Goal: Task Accomplishment & Management: Manage account settings

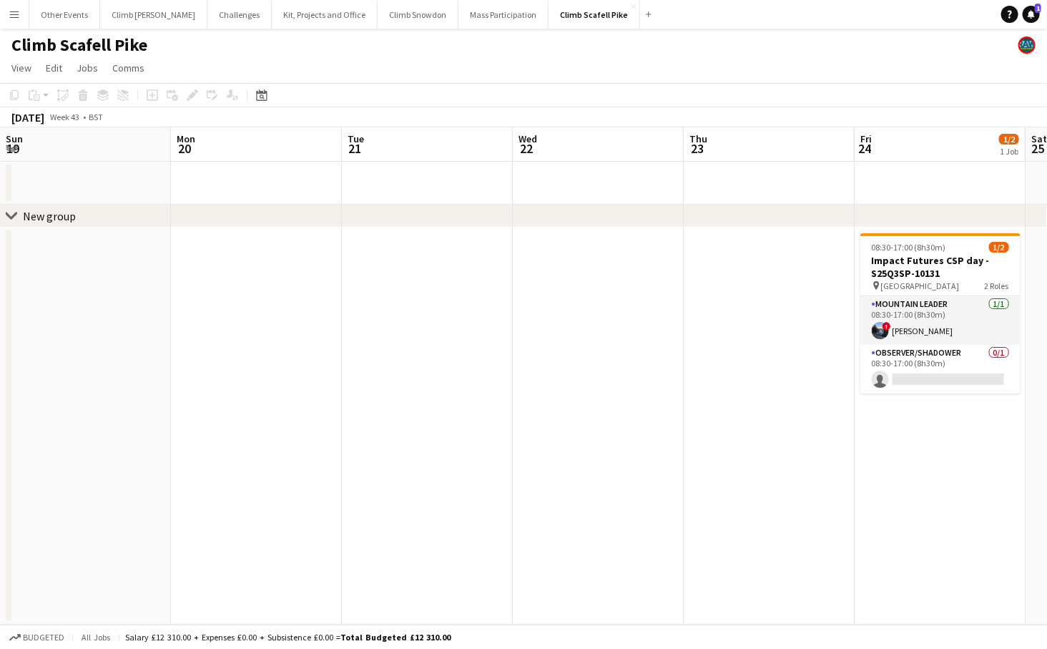
scroll to position [0, 491]
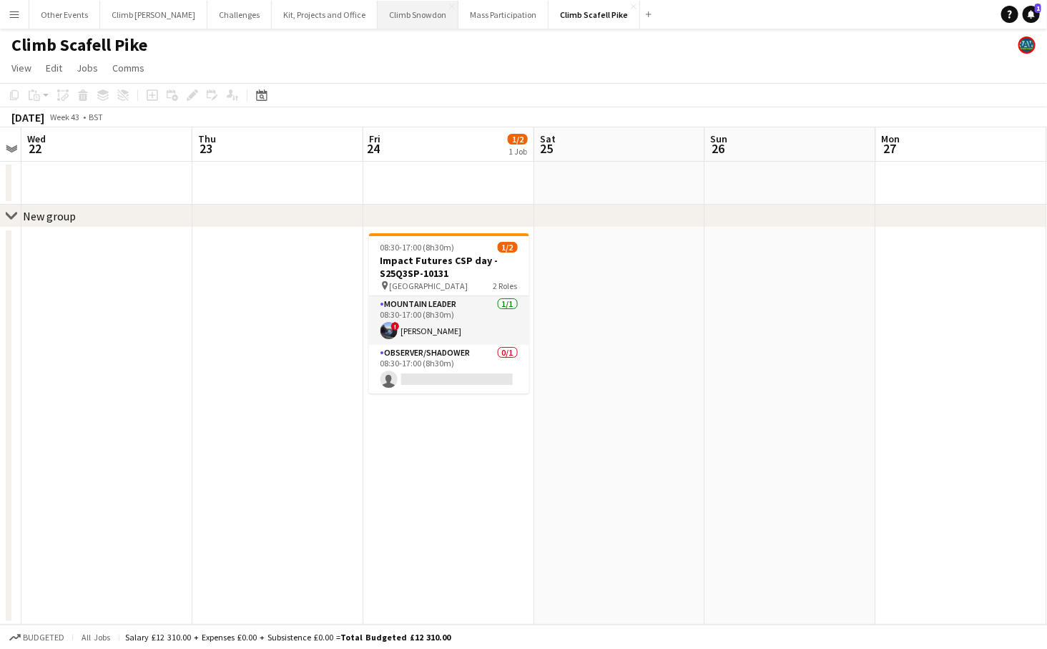
click at [383, 20] on button "Climb Snowdon Close" at bounding box center [418, 15] width 81 height 28
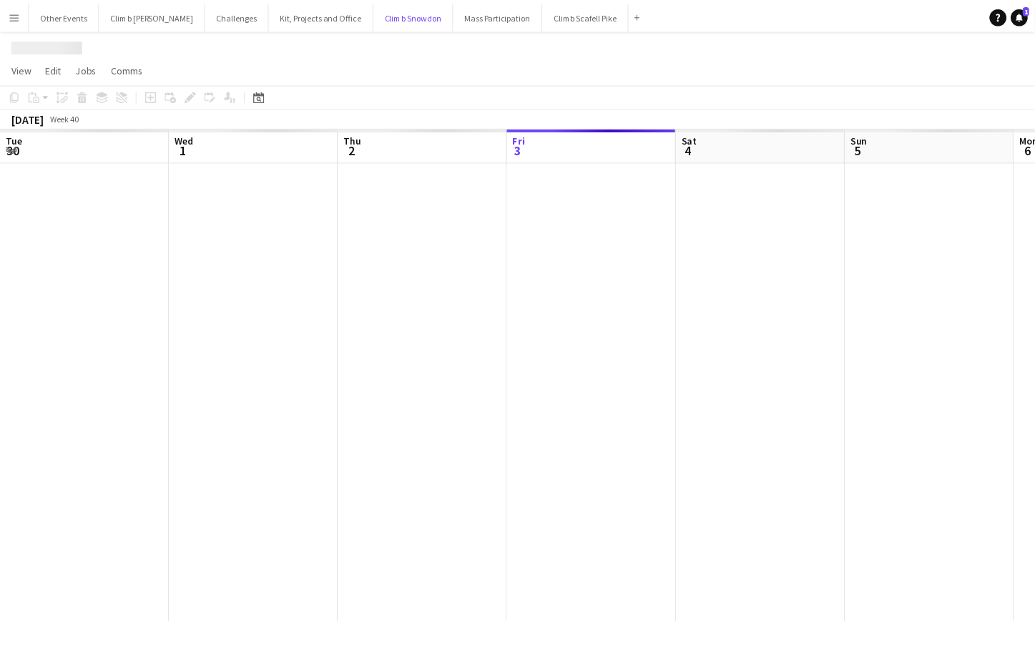
scroll to position [0, 341]
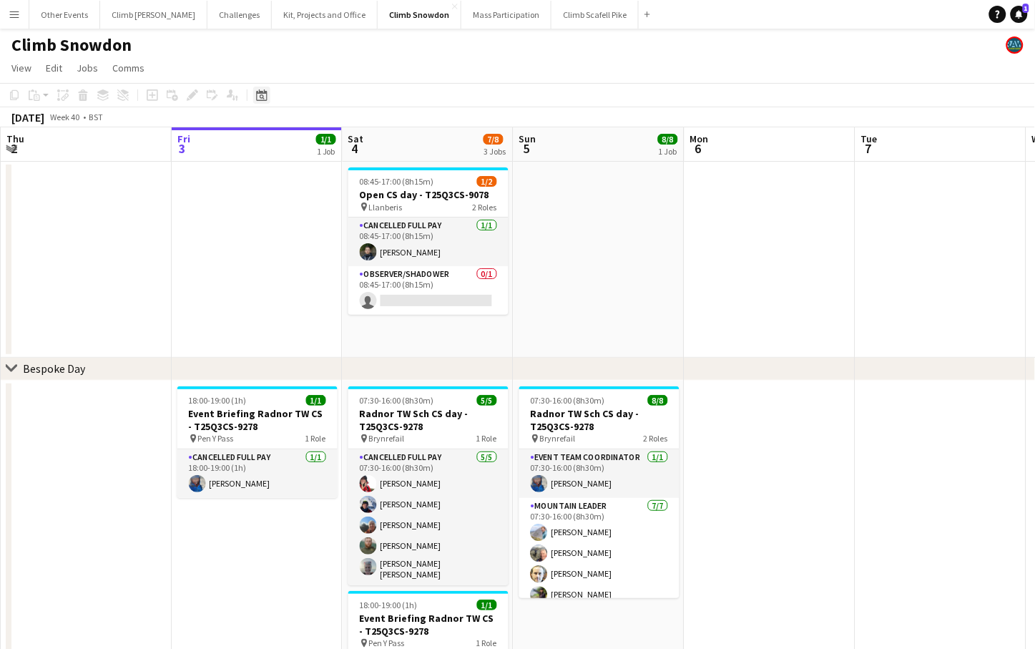
click at [260, 96] on icon at bounding box center [262, 96] width 5 height 5
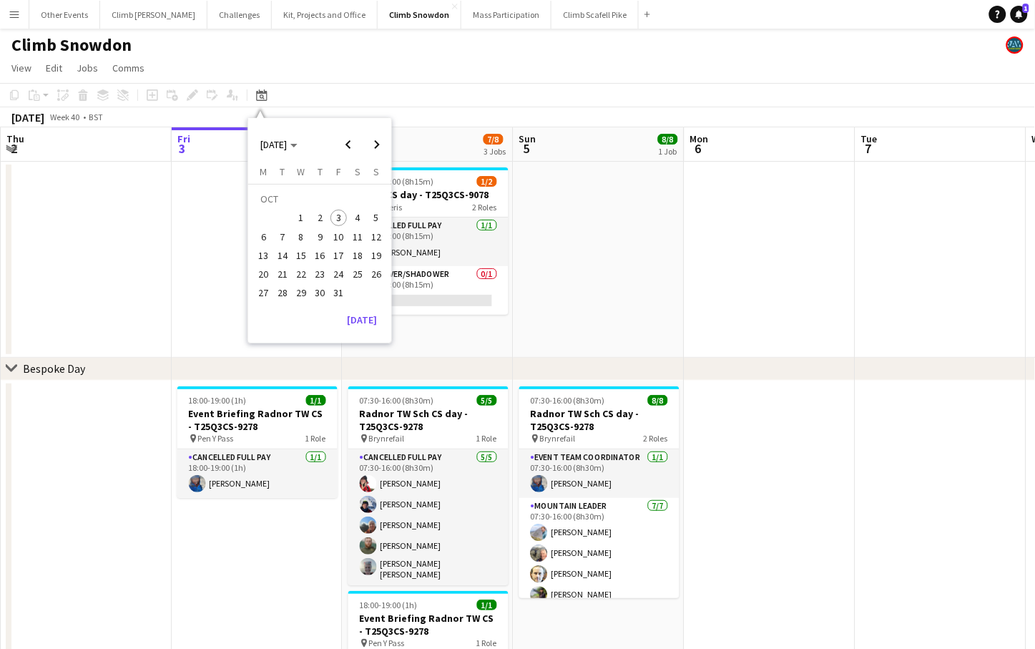
click at [615, 277] on app-date-cell at bounding box center [598, 260] width 171 height 196
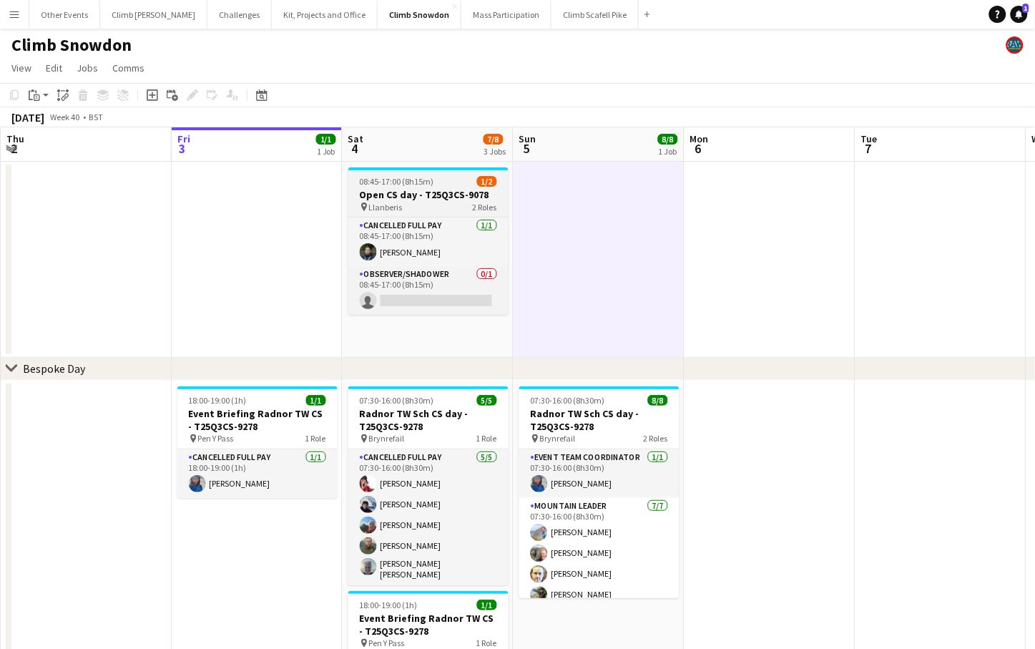
click at [417, 198] on h3 "Open CS day - T25Q3CS-9078" at bounding box center [428, 194] width 160 height 13
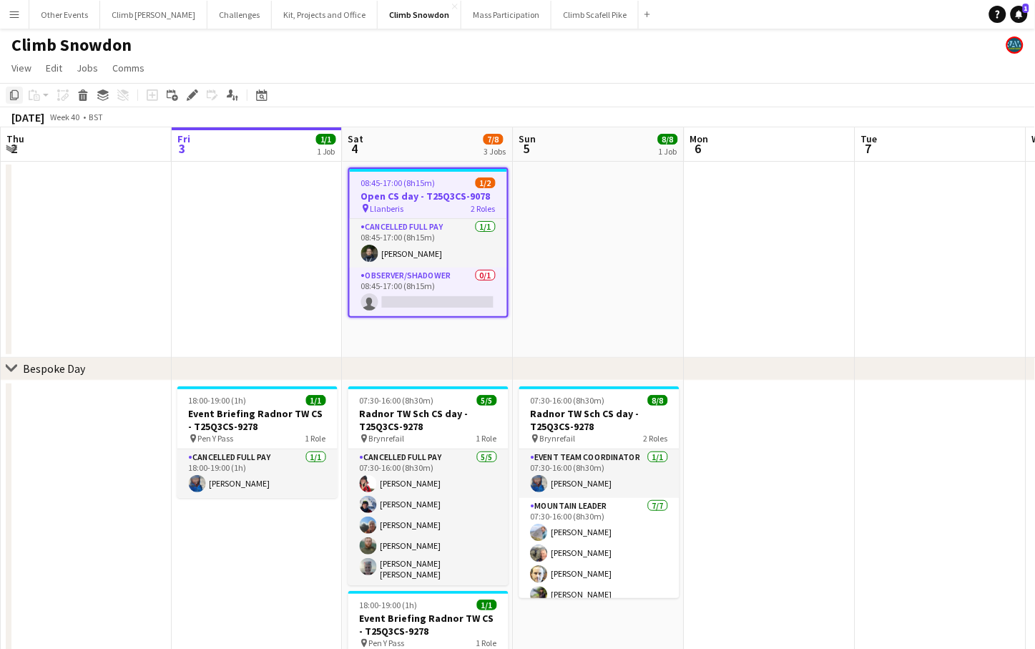
click at [19, 99] on icon "Copy" at bounding box center [14, 94] width 11 height 11
click at [268, 95] on div "Date picker" at bounding box center [261, 95] width 17 height 17
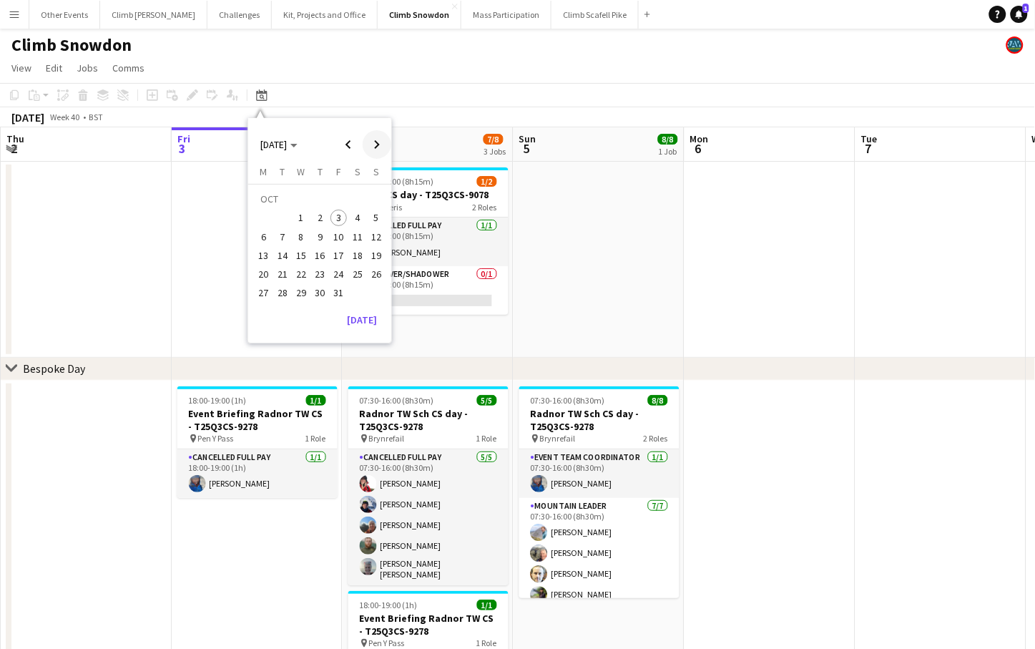
click at [381, 140] on span "Next month" at bounding box center [377, 144] width 29 height 29
click at [382, 141] on span "Next month" at bounding box center [377, 144] width 29 height 29
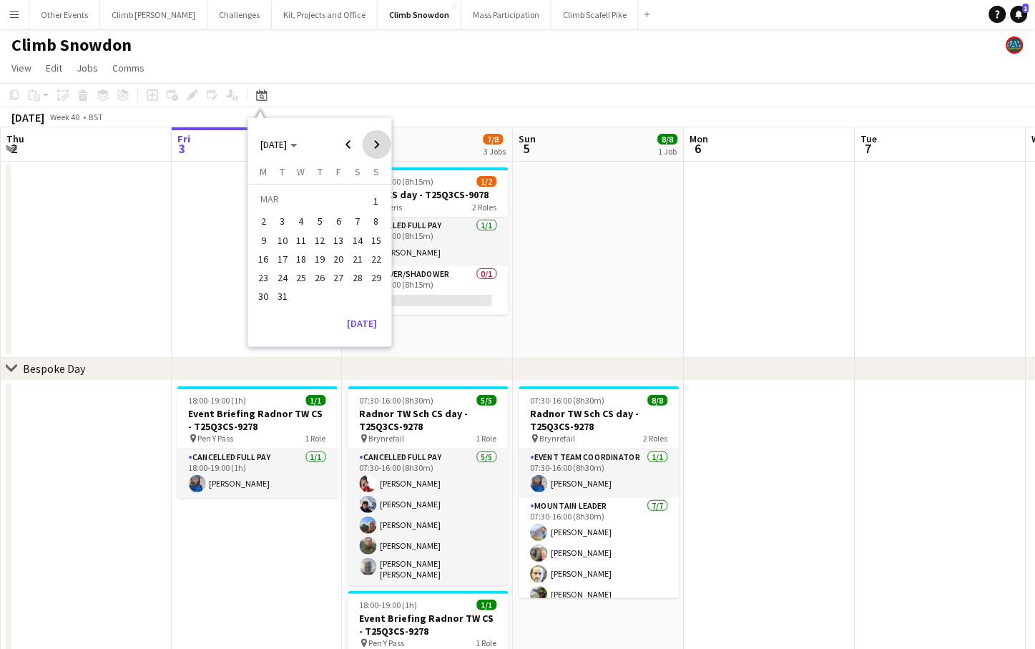
click at [382, 141] on span "Next month" at bounding box center [377, 144] width 29 height 29
click at [358, 218] on span "9" at bounding box center [357, 221] width 17 height 17
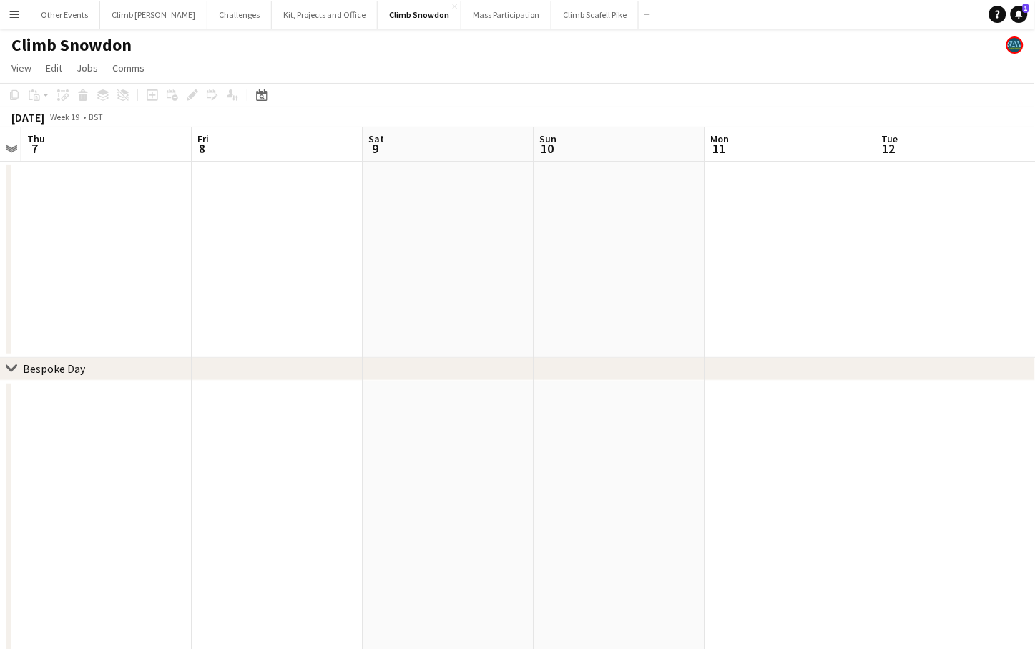
click at [432, 414] on app-date-cell at bounding box center [448, 571] width 171 height 383
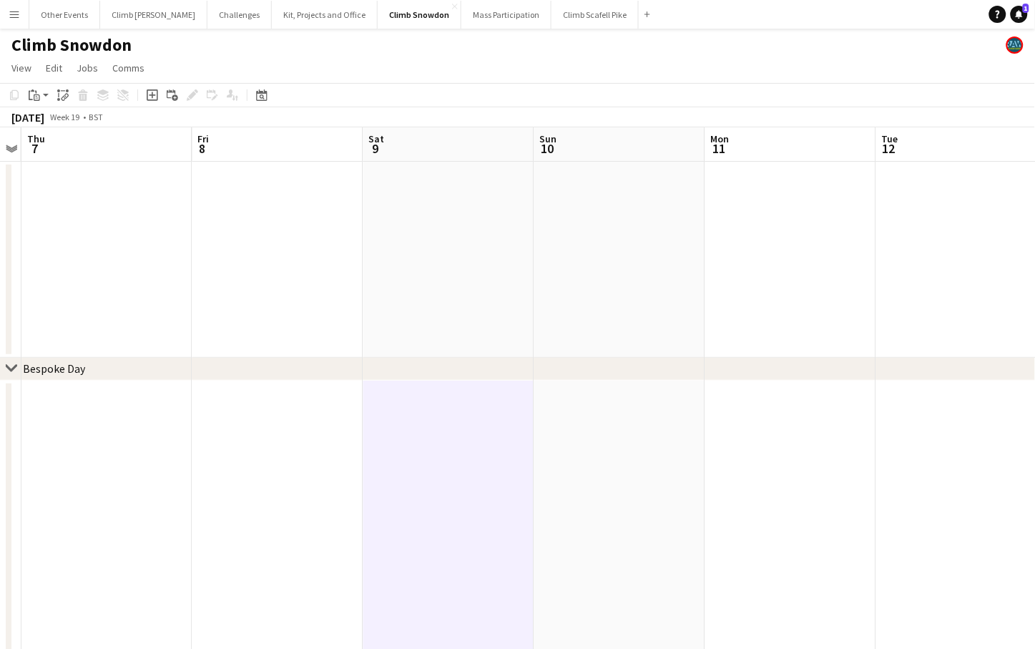
scroll to position [0, 492]
click at [43, 94] on app-action-btn "Paste" at bounding box center [39, 95] width 26 height 17
click at [40, 122] on link "Paste Command V" at bounding box center [94, 122] width 113 height 13
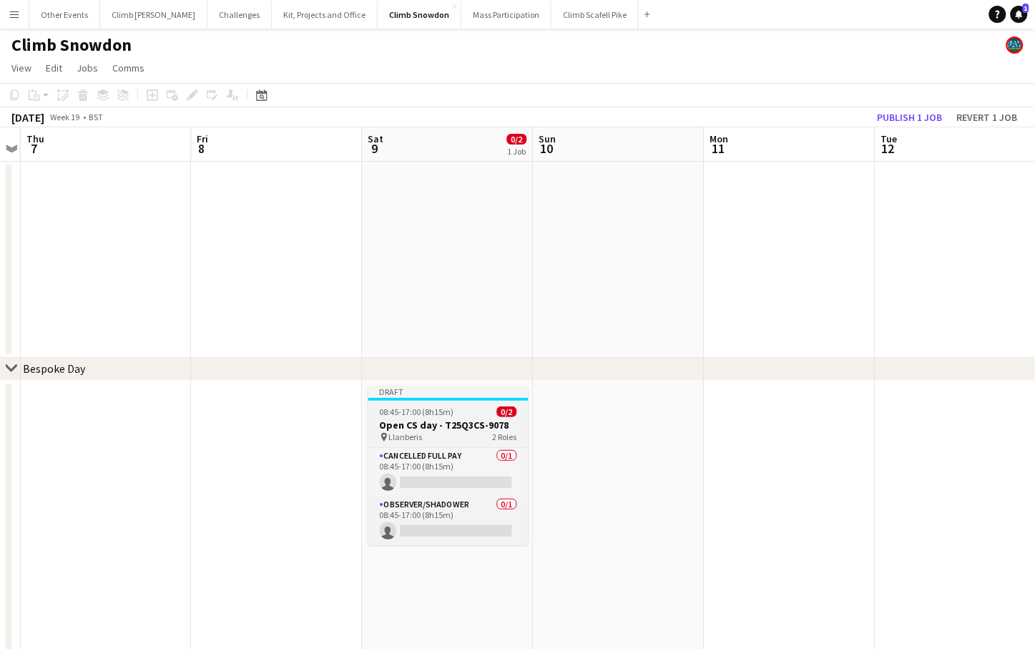
click at [408, 420] on h3 "Open CS day - T25Q3CS-9078" at bounding box center [448, 424] width 160 height 13
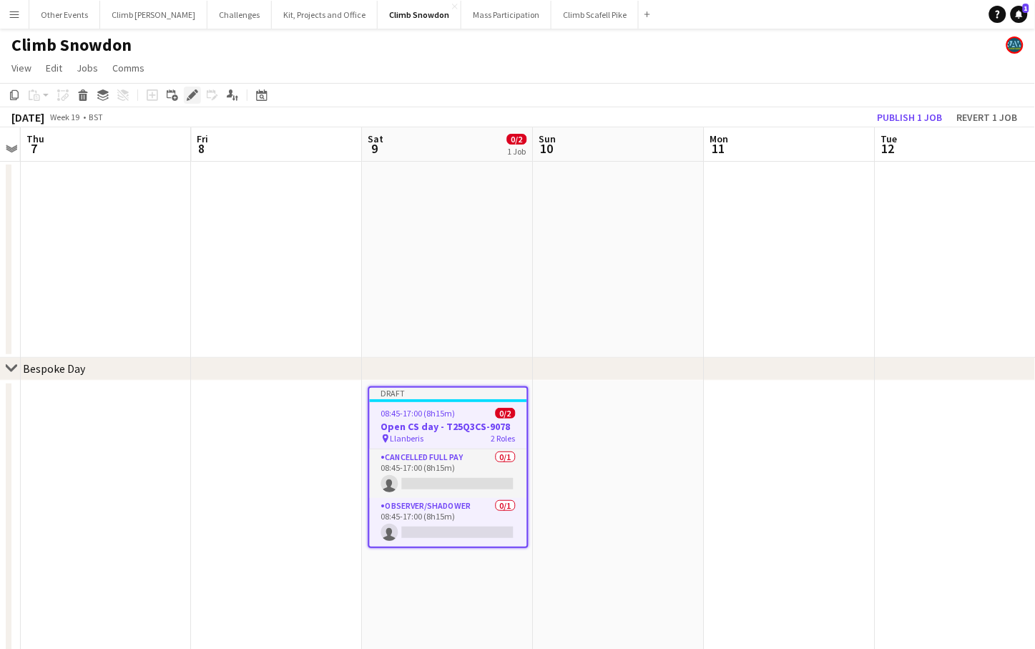
click at [192, 89] on icon "Edit" at bounding box center [192, 94] width 11 height 11
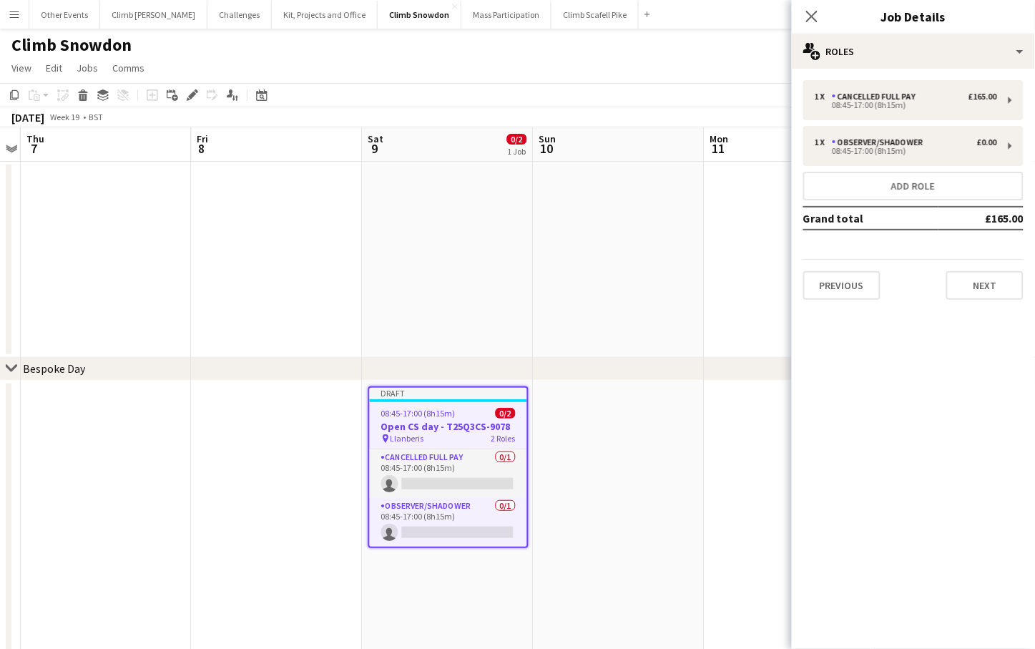
click at [426, 421] on h3 "Open CS day - T25Q3CS-9078" at bounding box center [448, 426] width 157 height 13
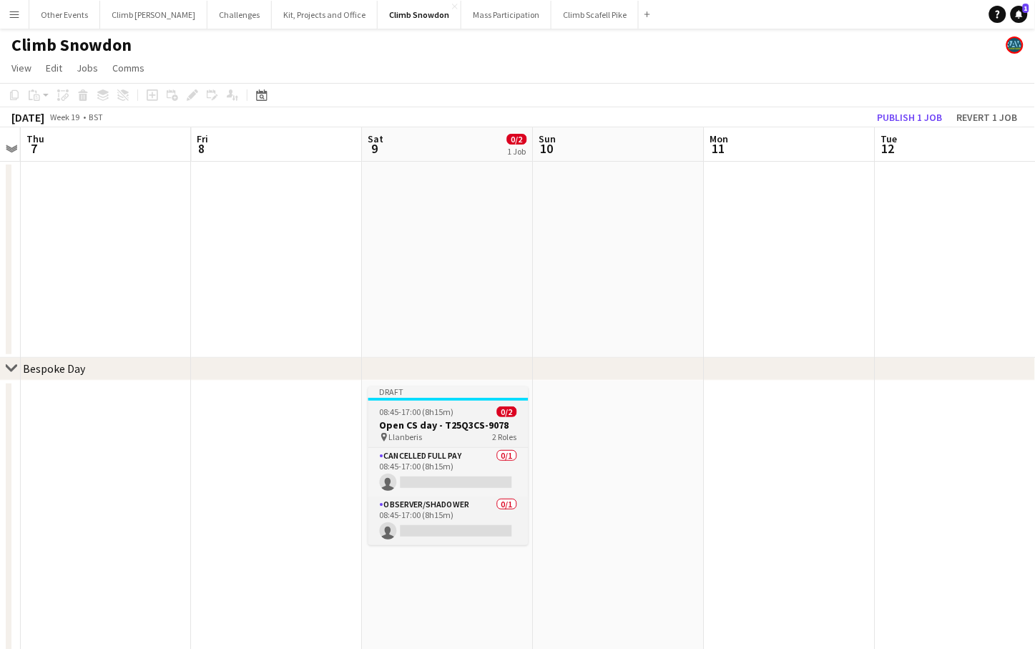
click at [426, 421] on h3 "Open CS day - T25Q3CS-9078" at bounding box center [448, 424] width 160 height 13
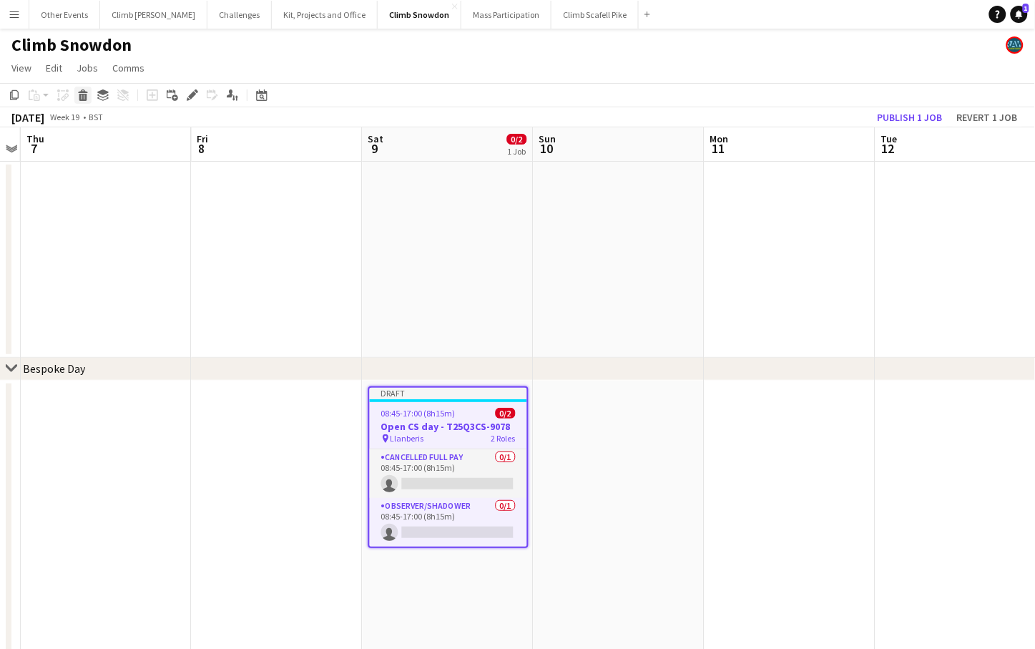
click at [84, 102] on div "Delete" at bounding box center [82, 95] width 17 height 17
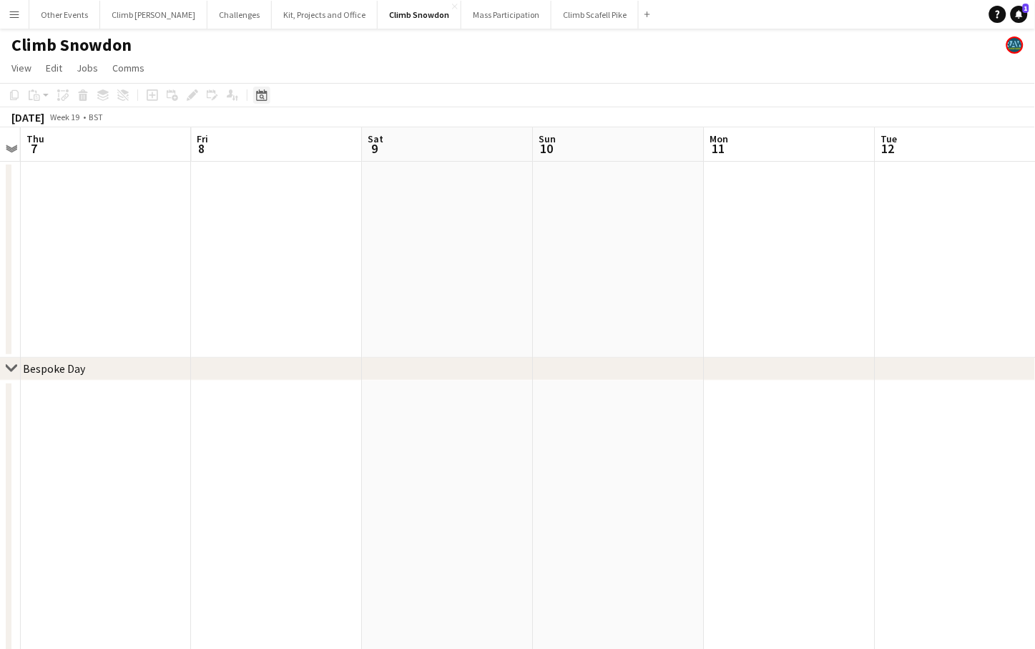
click at [259, 97] on icon "Date picker" at bounding box center [261, 94] width 11 height 11
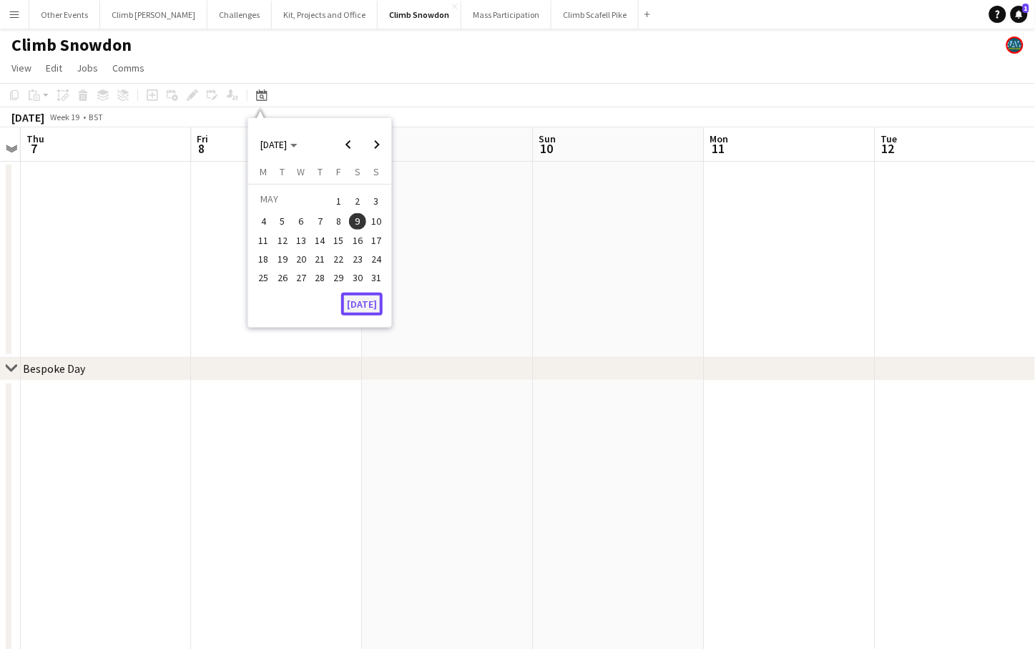
click at [366, 292] on button "[DATE]" at bounding box center [361, 303] width 41 height 23
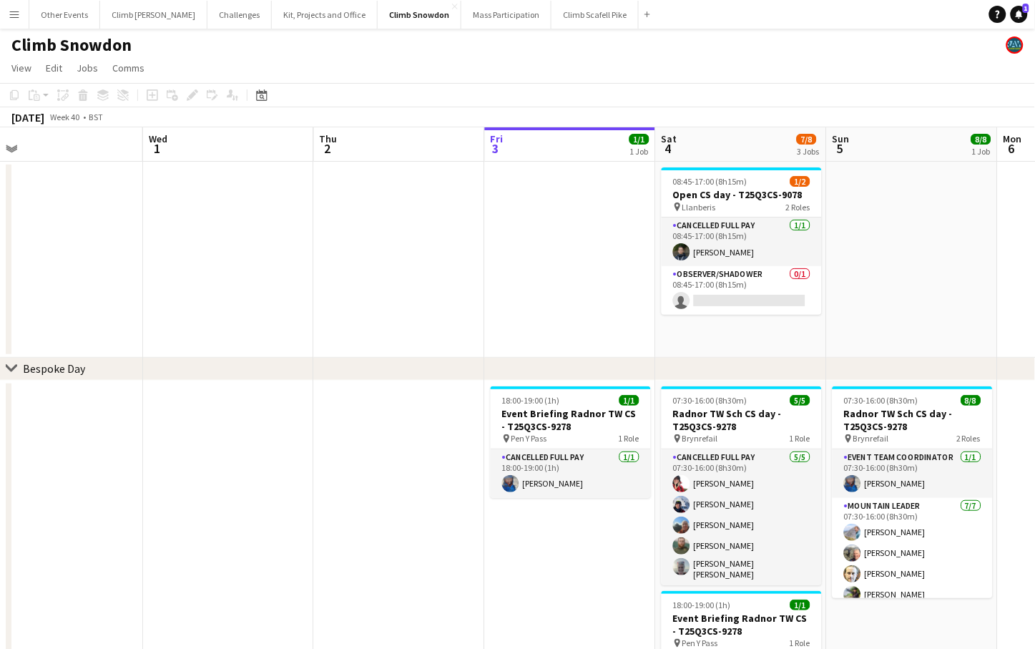
drag, startPoint x: 191, startPoint y: 257, endPoint x: 739, endPoint y: 247, distance: 547.9
click at [747, 249] on app-calendar-viewport "Sun 28 Mon 29 Tue 30 Wed 1 Thu 2 Fri 3 1/1 1 Job Sat 4 7/8 3 Jobs Sun 5 8/8 1 J…" at bounding box center [517, 478] width 1035 height 702
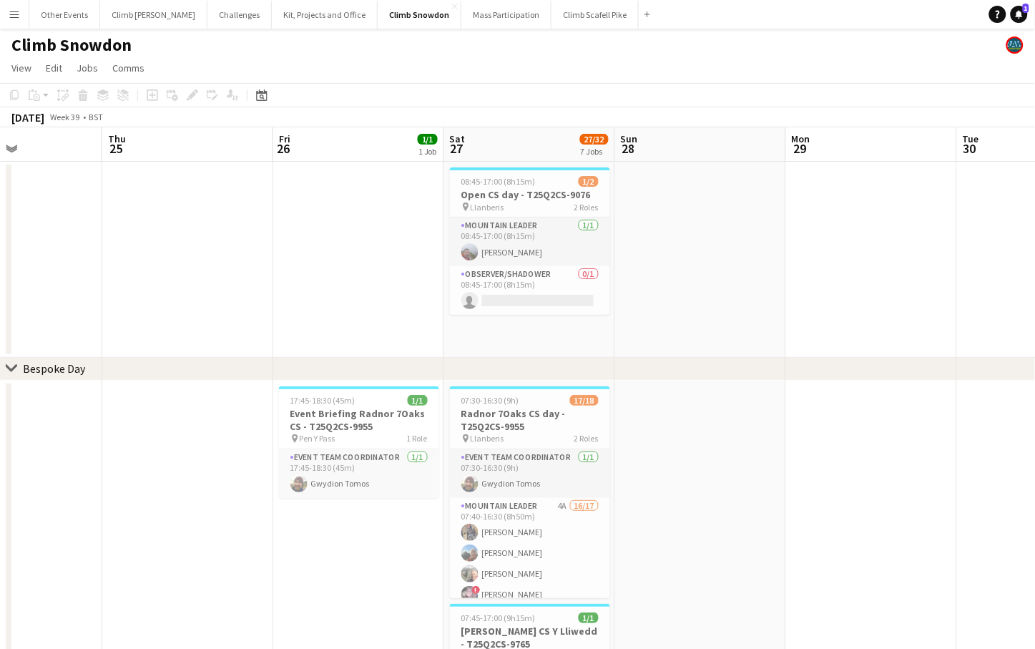
drag, startPoint x: 692, startPoint y: 280, endPoint x: 579, endPoint y: 257, distance: 116.0
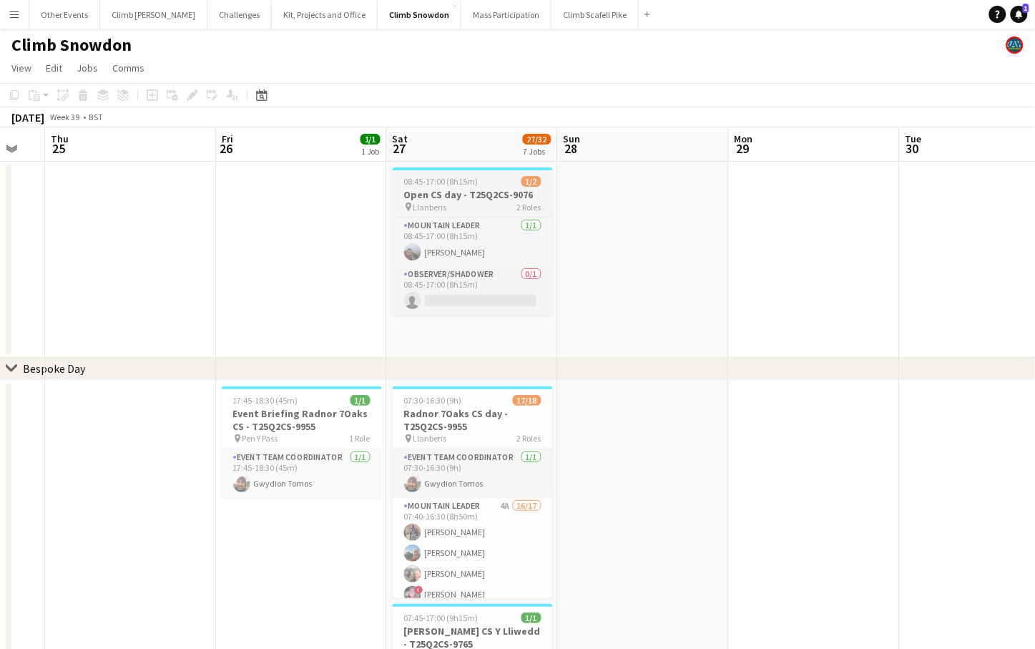
click at [439, 172] on app-job-card "08:45-17:00 (8h15m) 1/2 Open CS day - T25Q2CS-9076 pin Llanberis 2 Roles Mounta…" at bounding box center [473, 240] width 160 height 147
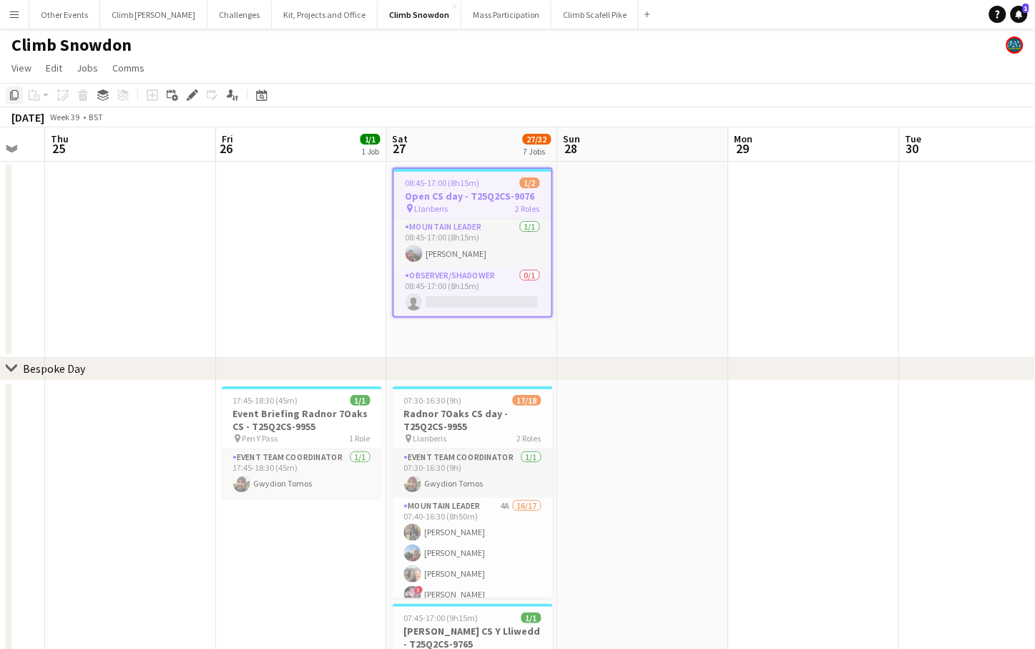
click at [17, 99] on icon "Copy" at bounding box center [14, 94] width 11 height 11
click at [267, 94] on div "Date picker" at bounding box center [261, 95] width 17 height 17
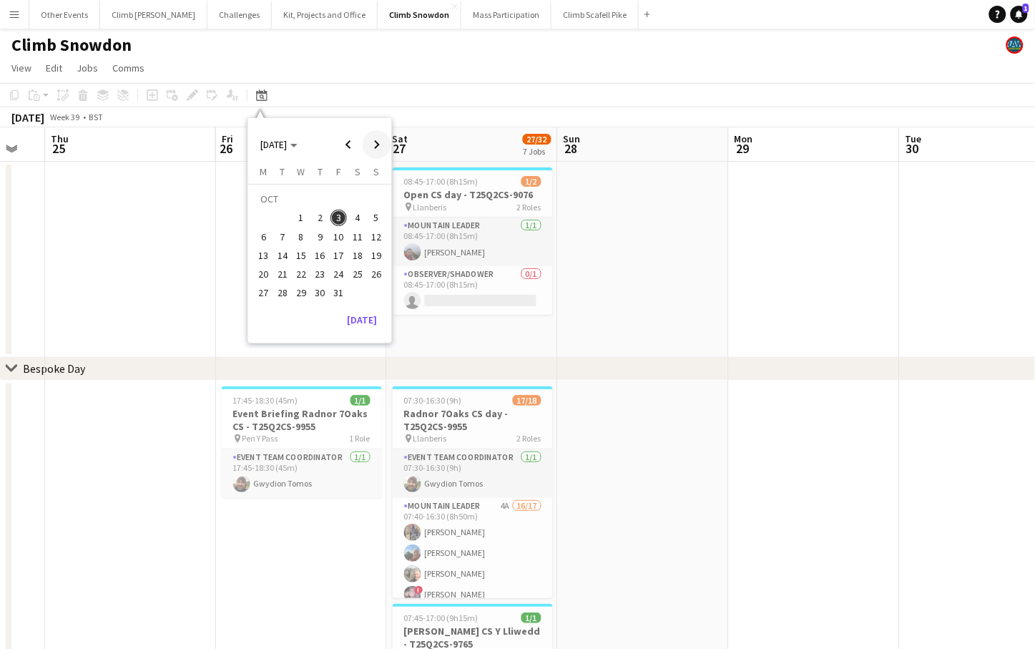
click at [375, 143] on span "Next month" at bounding box center [377, 144] width 29 height 29
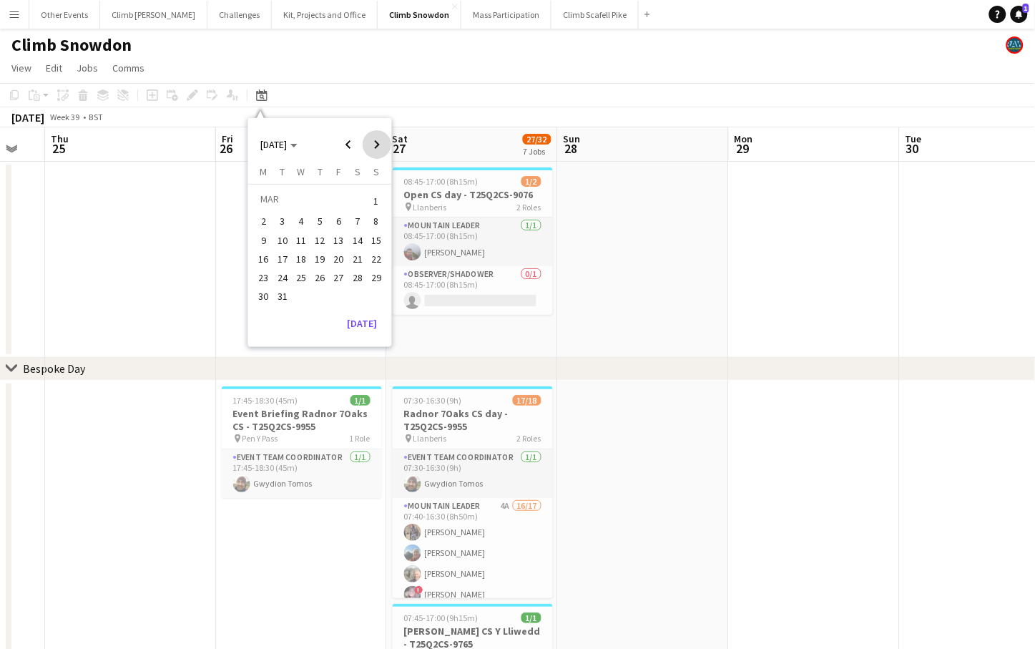
click at [375, 143] on span "Next month" at bounding box center [377, 144] width 29 height 29
click at [357, 225] on span "9" at bounding box center [357, 221] width 17 height 17
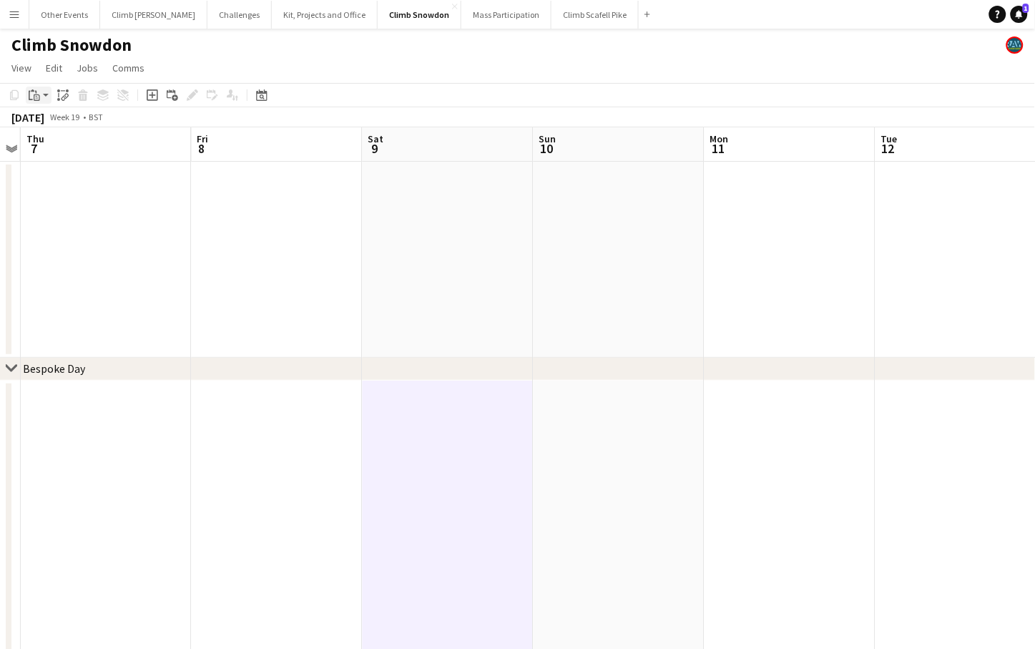
click at [42, 91] on app-action-btn "Paste" at bounding box center [39, 95] width 26 height 17
click at [41, 123] on link "Paste Command V" at bounding box center [94, 122] width 113 height 13
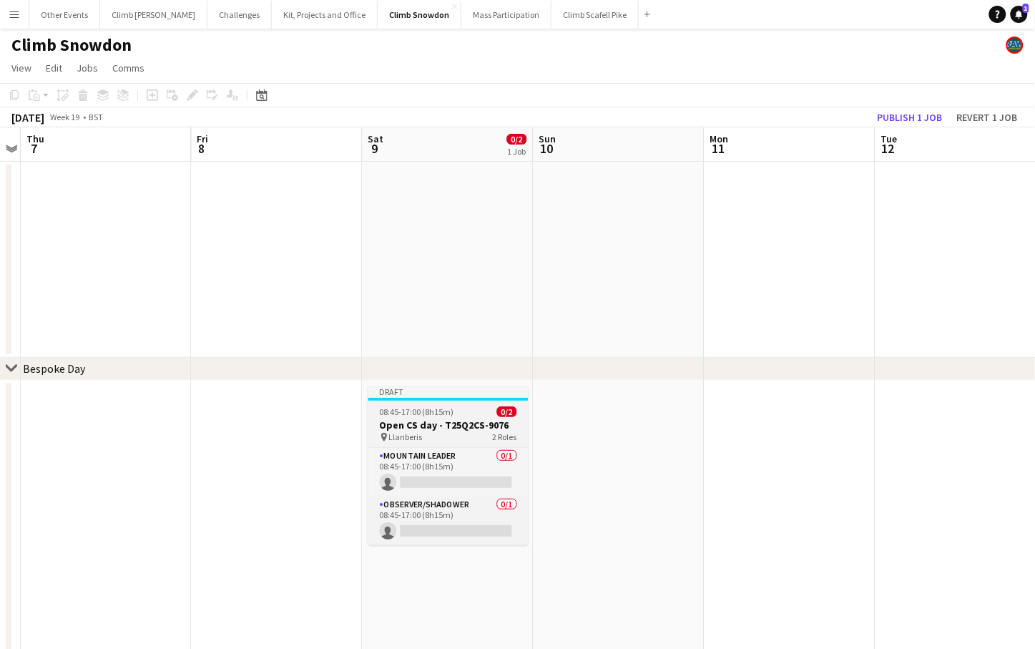
click at [413, 425] on h3 "Open CS day - T25Q2CS-9076" at bounding box center [448, 424] width 160 height 13
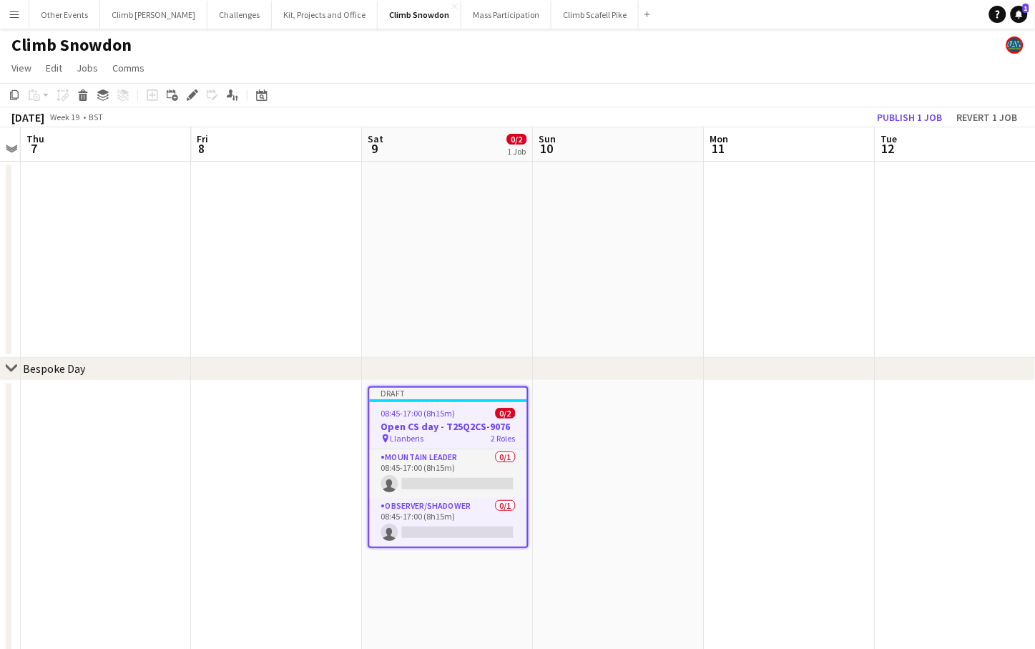
scroll to position [0, 493]
click at [186, 88] on div "Edit" at bounding box center [192, 95] width 17 height 17
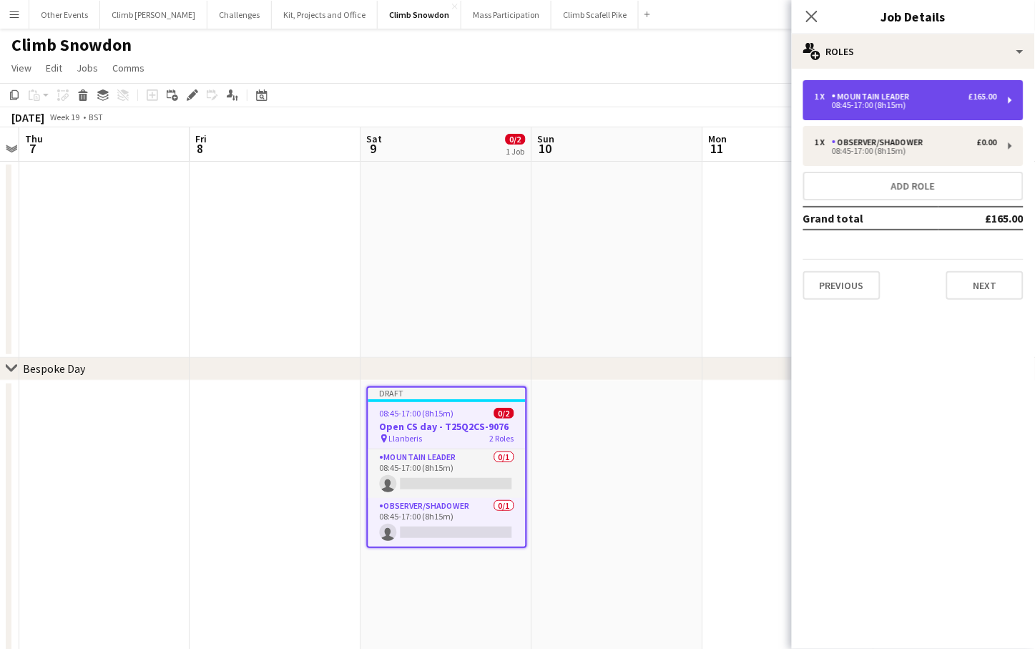
click at [899, 92] on div "Mountain Leader" at bounding box center [874, 97] width 84 height 10
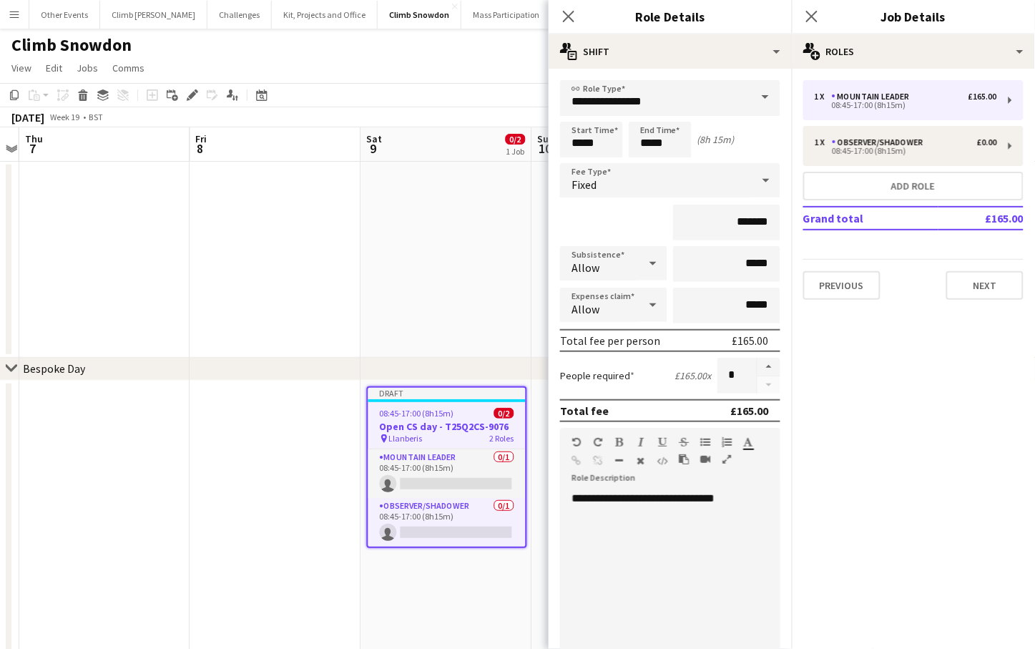
drag, startPoint x: 717, startPoint y: 515, endPoint x: 629, endPoint y: 504, distance: 89.3
click at [717, 515] on div at bounding box center [663, 513] width 185 height 14
drag, startPoint x: 643, startPoint y: 494, endPoint x: 565, endPoint y: 490, distance: 78.1
click at [565, 491] on div "**********" at bounding box center [664, 577] width 208 height 172
click at [729, 491] on div "**********" at bounding box center [664, 577] width 208 height 172
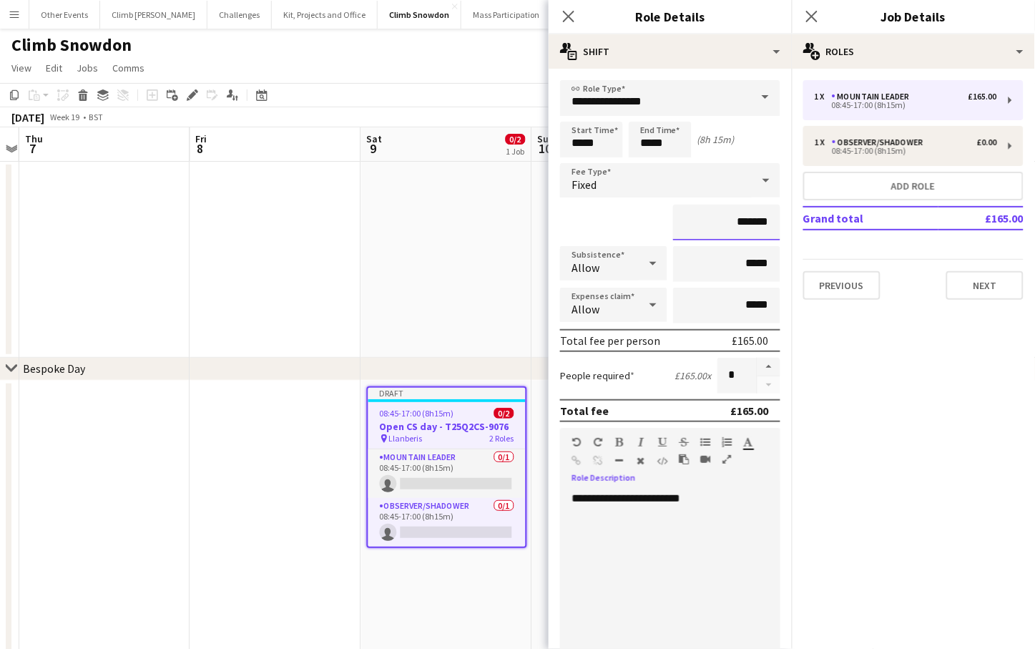
click at [744, 220] on input "*******" at bounding box center [726, 223] width 107 height 36
type input "*******"
click at [759, 368] on button "button" at bounding box center [768, 367] width 23 height 19
type input "*"
click at [735, 536] on div "**********" at bounding box center [664, 577] width 208 height 172
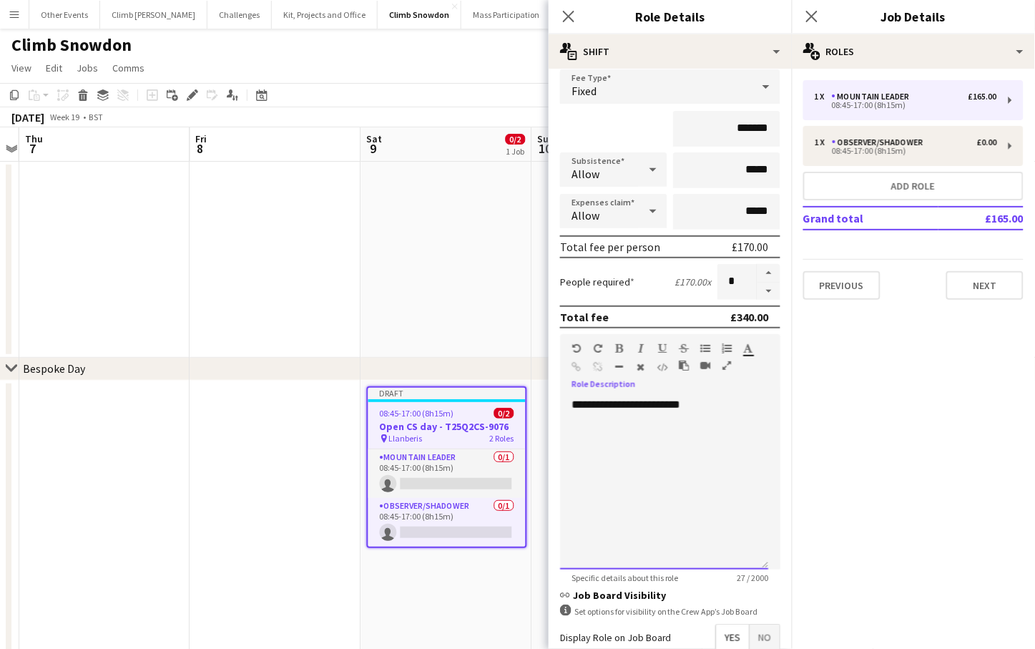
scroll to position [245, 0]
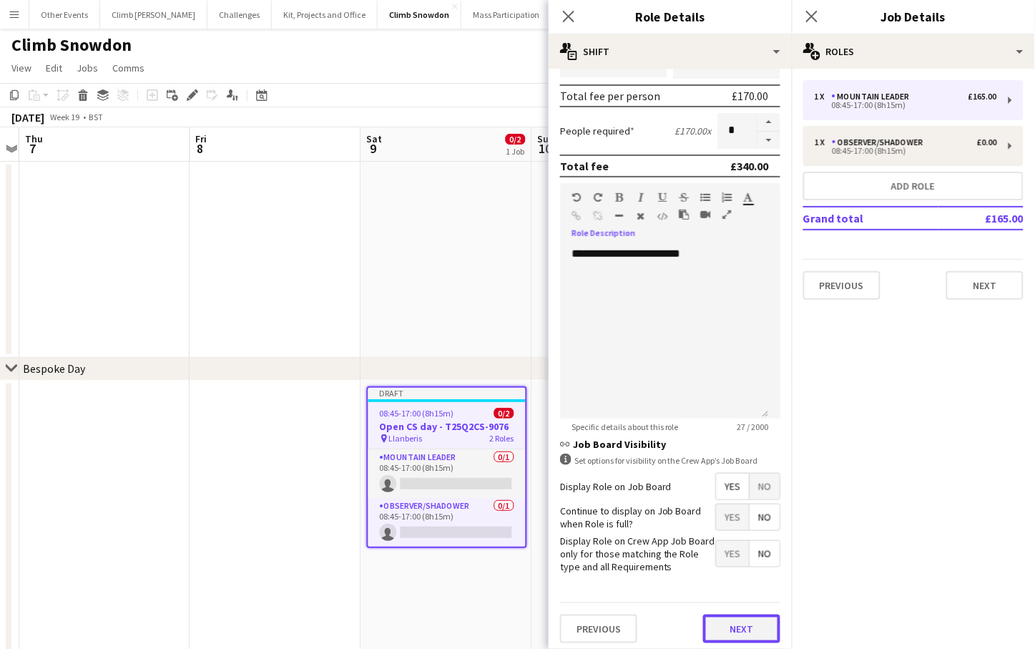
click at [744, 619] on button "Next" at bounding box center [741, 628] width 77 height 29
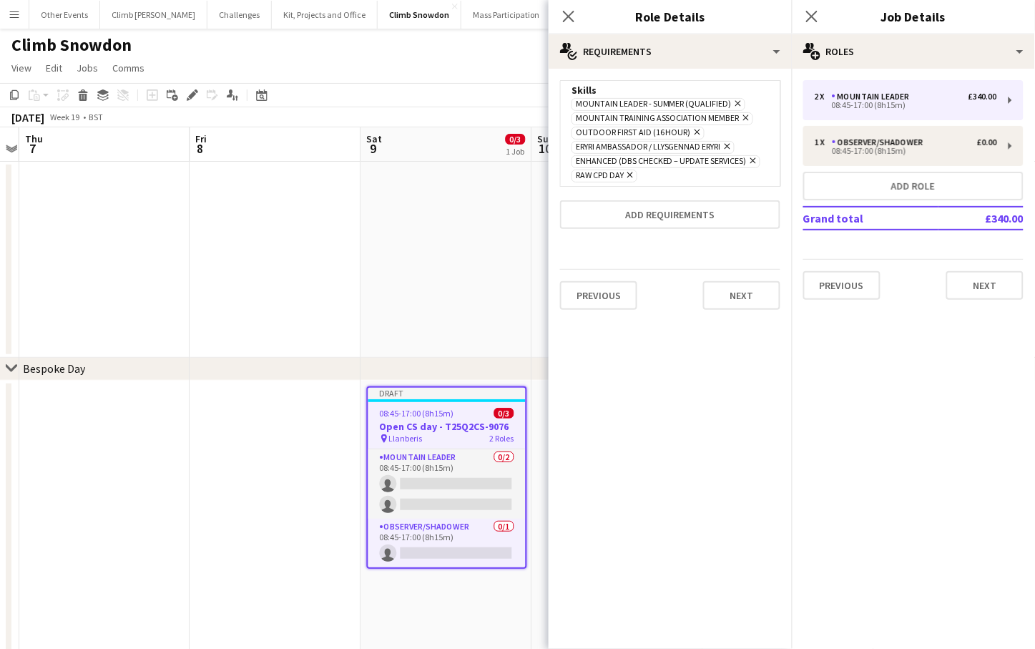
scroll to position [0, 0]
click at [749, 300] on button "Next" at bounding box center [741, 295] width 77 height 29
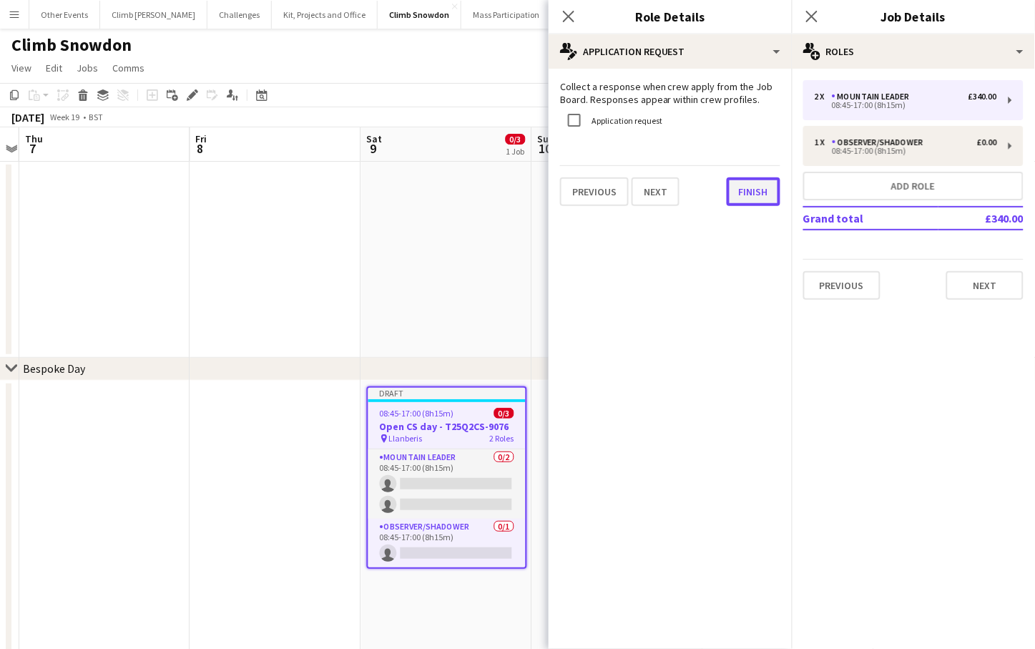
click at [746, 197] on button "Finish" at bounding box center [754, 191] width 54 height 29
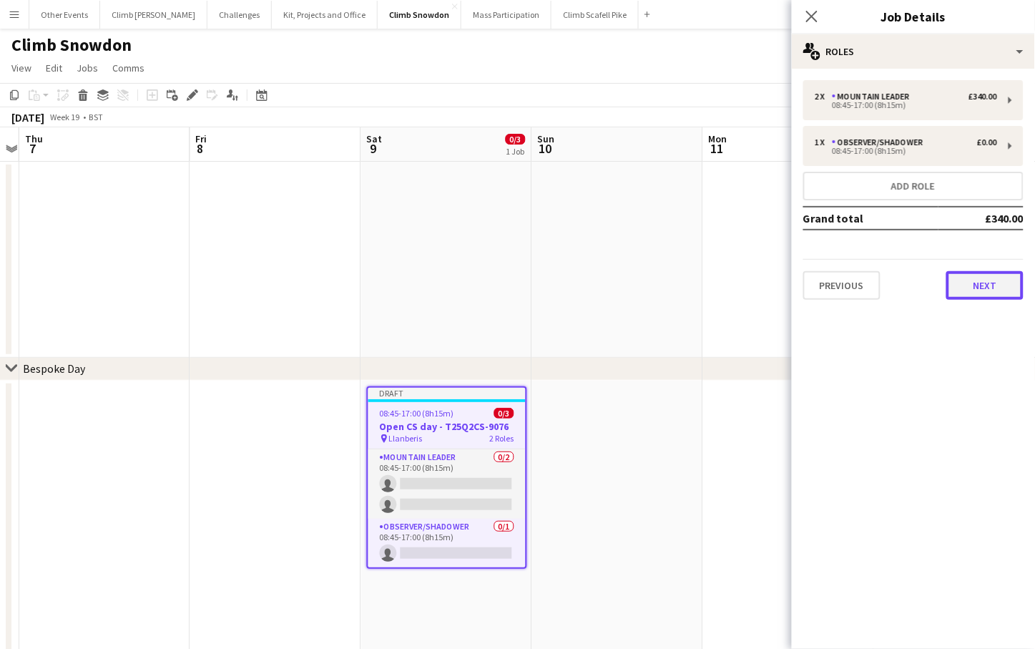
click at [986, 275] on button "Next" at bounding box center [984, 285] width 77 height 29
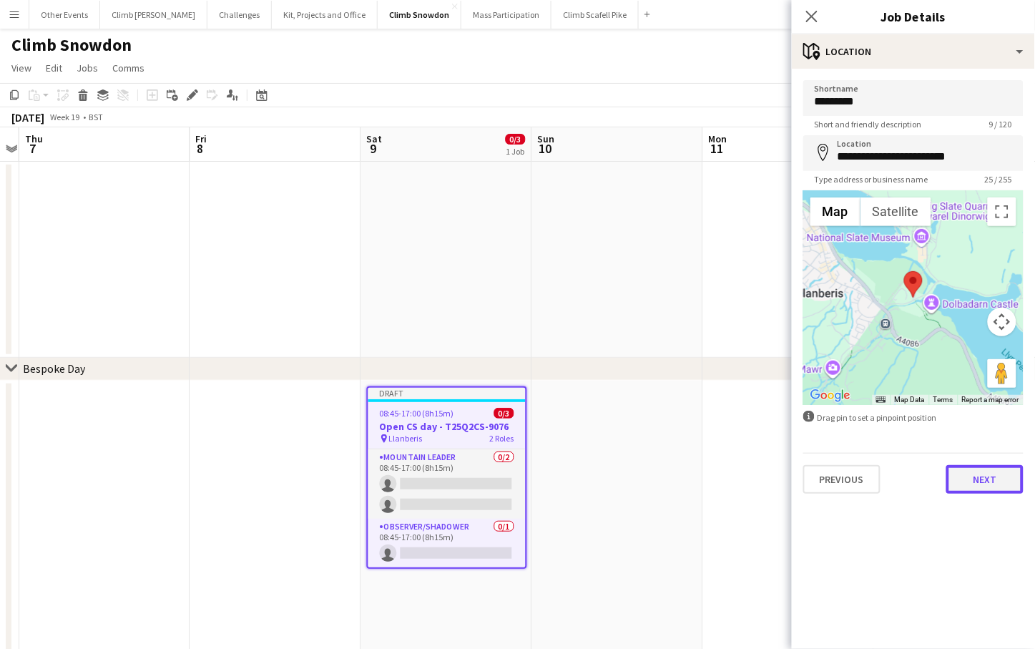
click at [990, 479] on button "Next" at bounding box center [984, 479] width 77 height 29
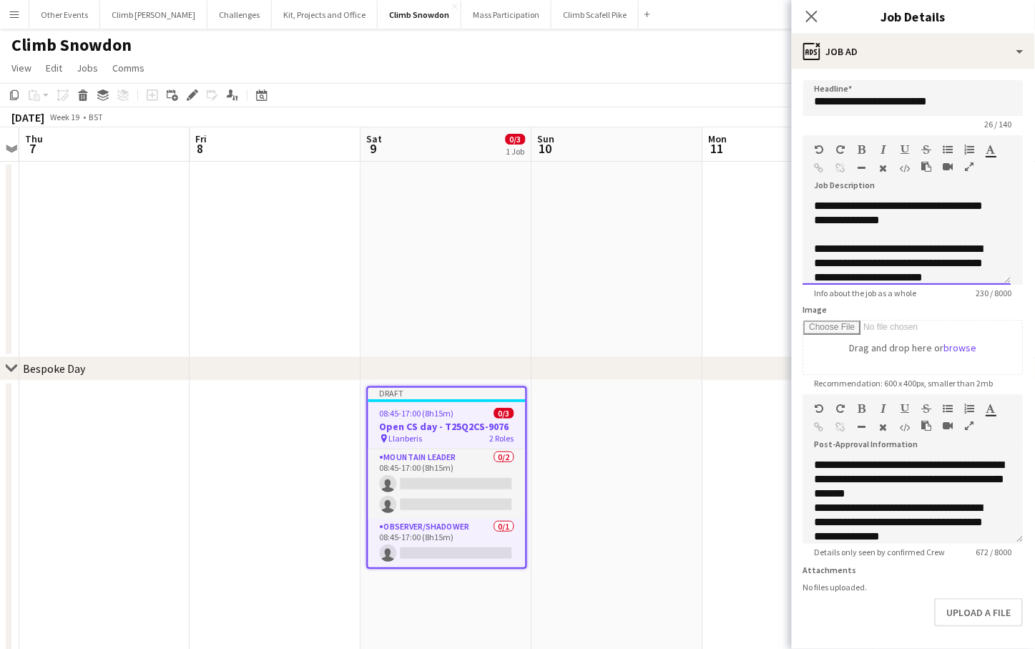
click at [936, 221] on div "**********" at bounding box center [907, 242] width 208 height 86
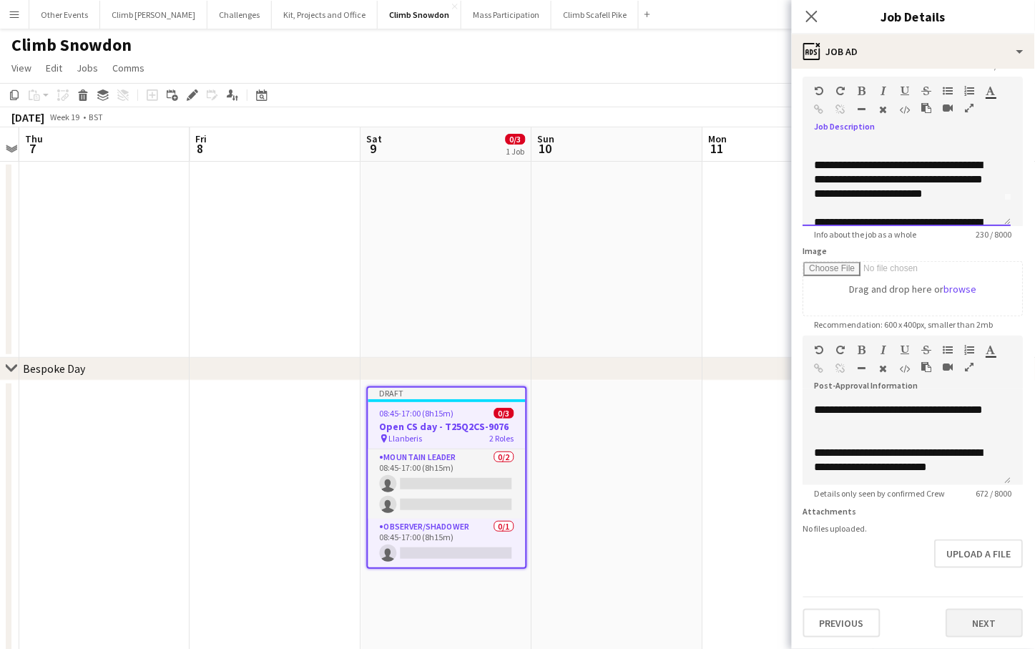
scroll to position [67, 0]
click at [989, 615] on button "Next" at bounding box center [984, 623] width 77 height 29
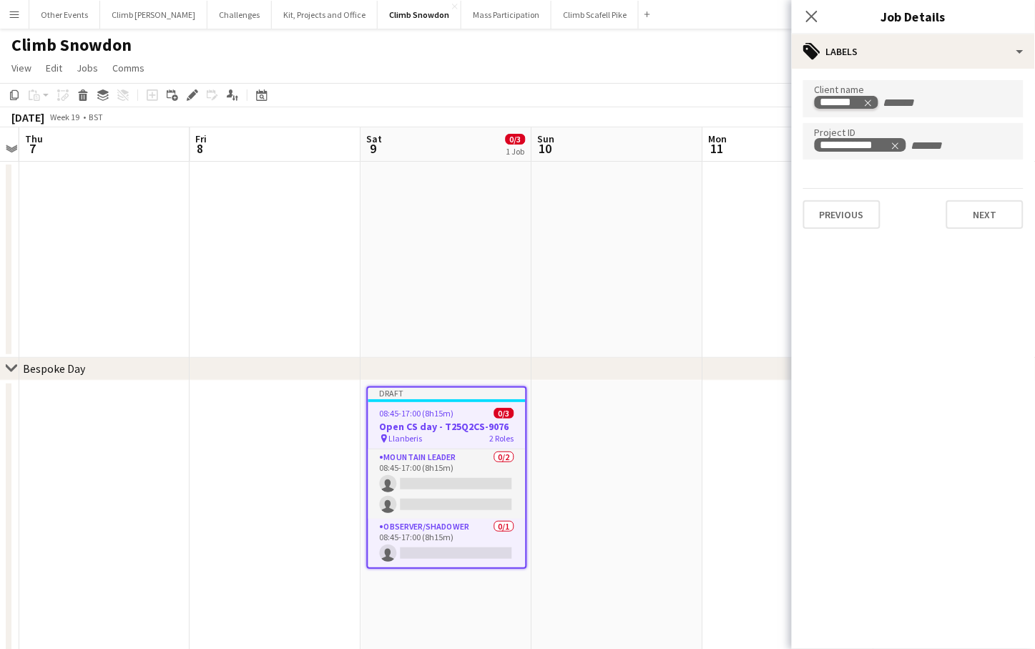
click at [868, 100] on icon "Remove tag" at bounding box center [868, 103] width 10 height 10
drag, startPoint x: 897, startPoint y: 142, endPoint x: 897, endPoint y: 123, distance: 19.3
click at [897, 142] on icon "Remove tag" at bounding box center [895, 145] width 10 height 10
click at [895, 109] on div at bounding box center [913, 98] width 220 height 36
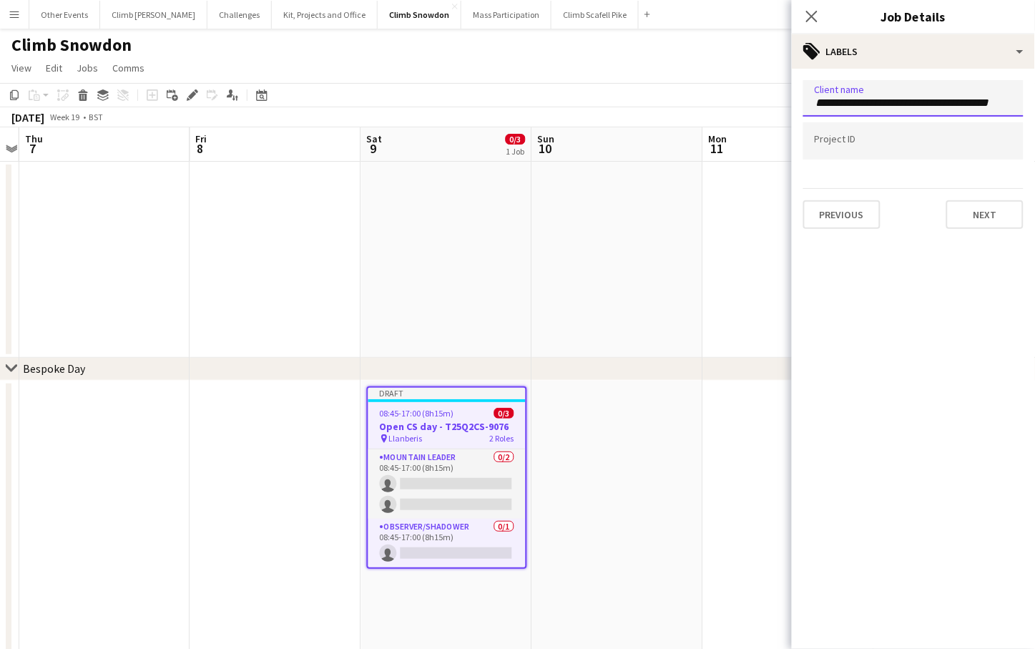
scroll to position [0, 8]
type input "**********"
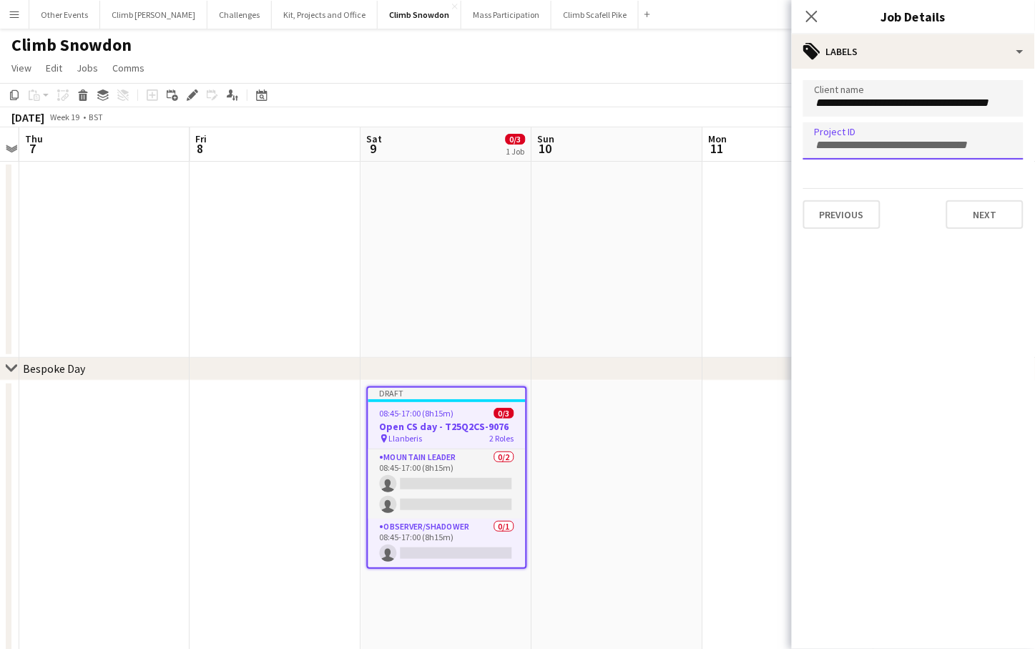
click at [907, 140] on input "Type to search project ID labels..." at bounding box center [912, 145] width 197 height 13
click at [844, 145] on input "Type to search project ID labels..." at bounding box center [912, 145] width 197 height 13
paste input "**********"
type input "**********"
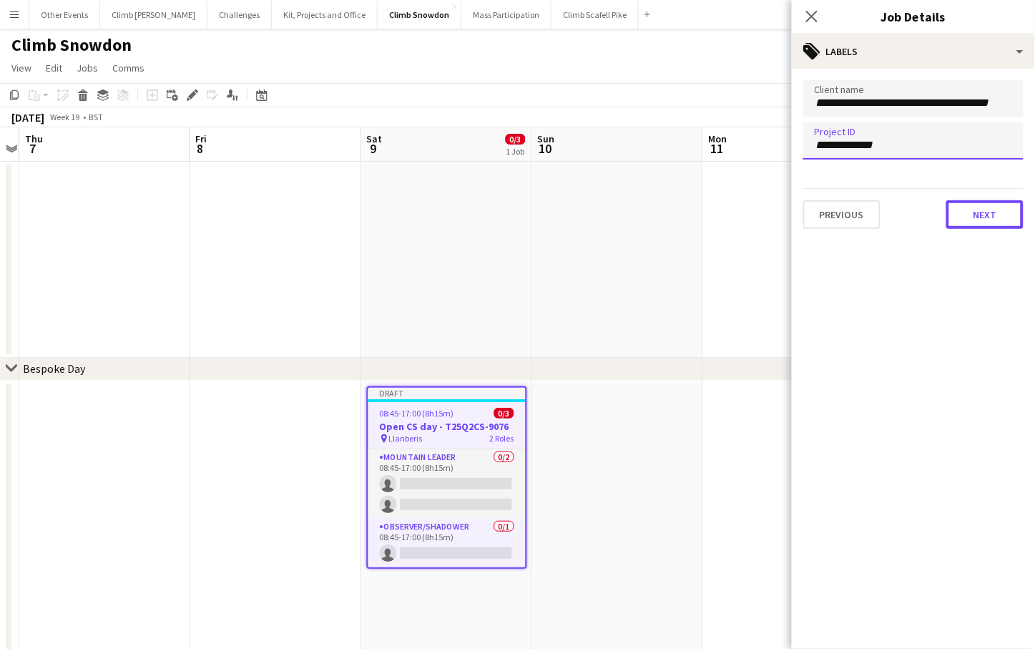
click at [983, 210] on button "Next" at bounding box center [984, 214] width 77 height 29
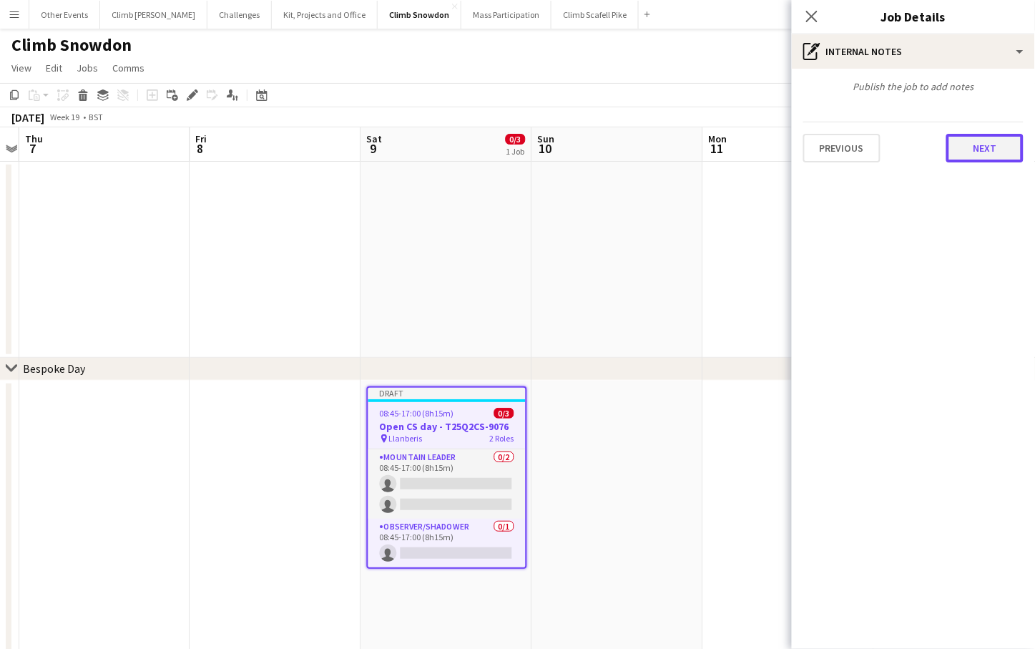
click at [978, 147] on button "Next" at bounding box center [984, 148] width 77 height 29
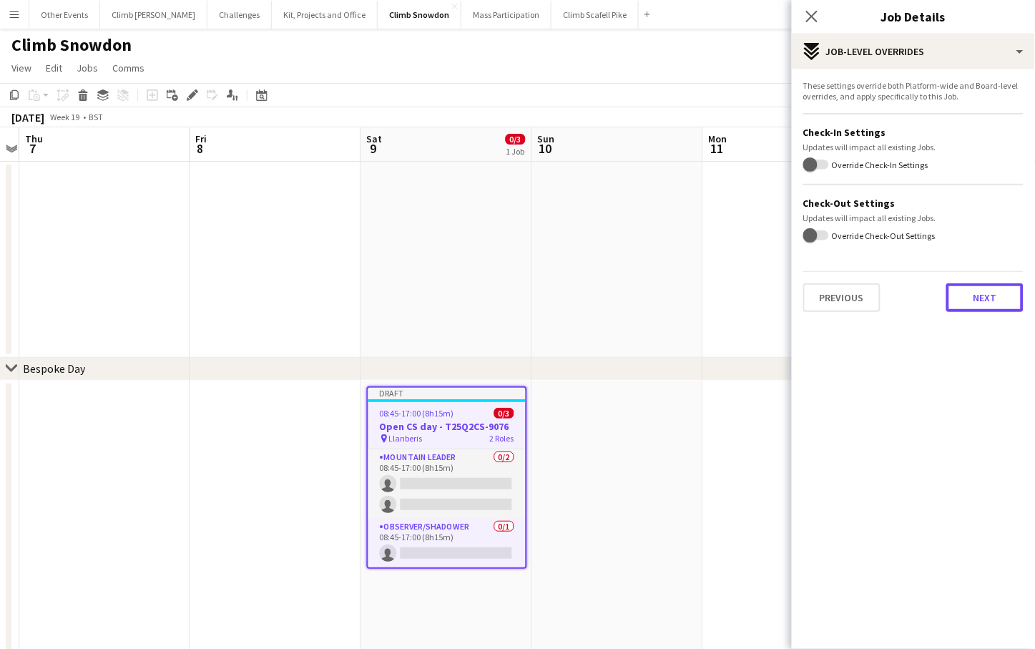
click at [985, 301] on button "Next" at bounding box center [984, 297] width 77 height 29
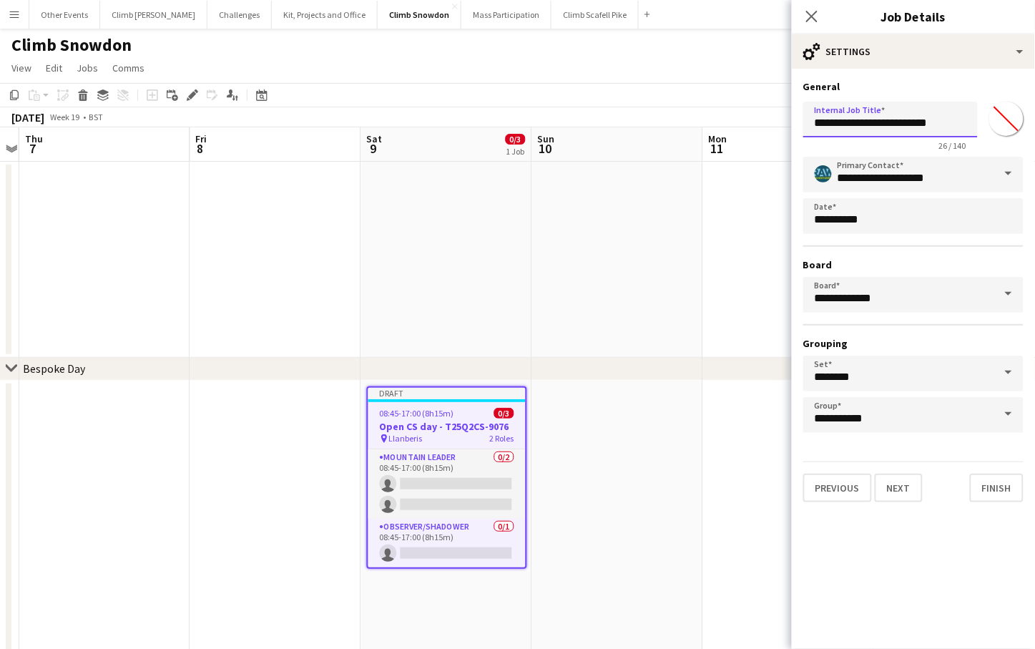
drag, startPoint x: 842, startPoint y: 124, endPoint x: 810, endPoint y: 124, distance: 31.5
click at [810, 124] on input "**********" at bounding box center [890, 120] width 174 height 36
drag, startPoint x: 915, startPoint y: 122, endPoint x: 1005, endPoint y: 125, distance: 90.9
click at [1005, 125] on div "**********" at bounding box center [913, 123] width 220 height 54
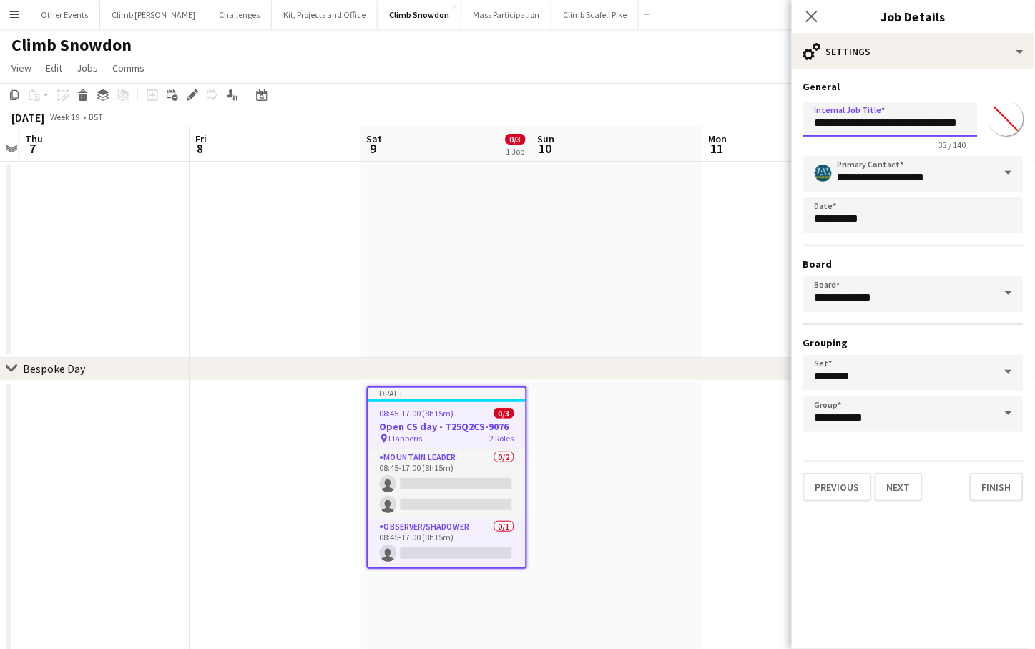
paste input "*"
type input "**********"
click at [907, 484] on button "Next" at bounding box center [899, 487] width 48 height 29
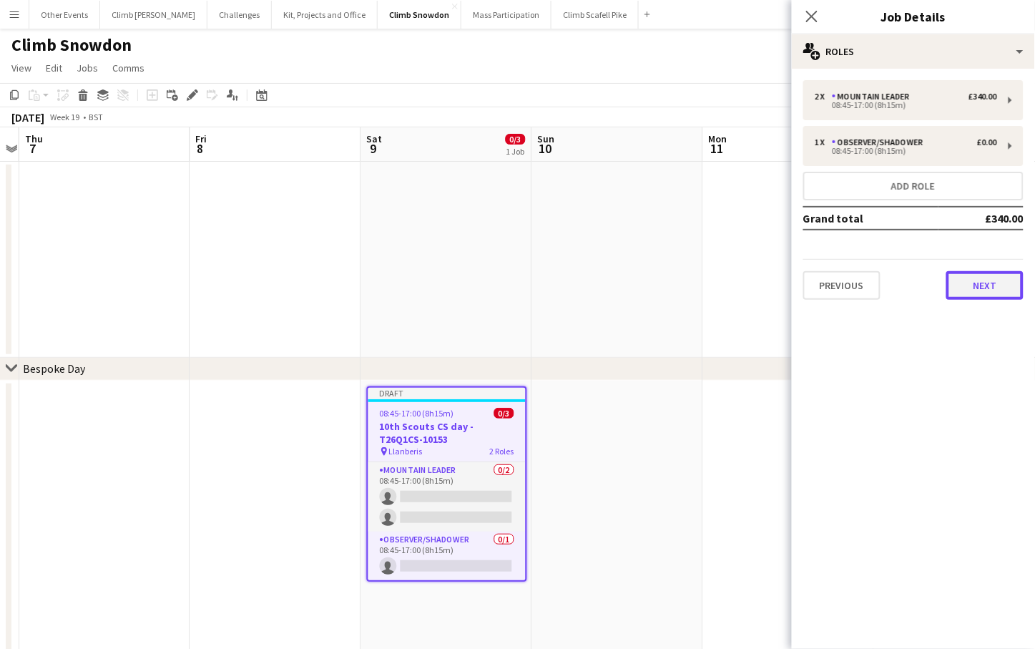
click at [970, 285] on button "Next" at bounding box center [984, 285] width 77 height 29
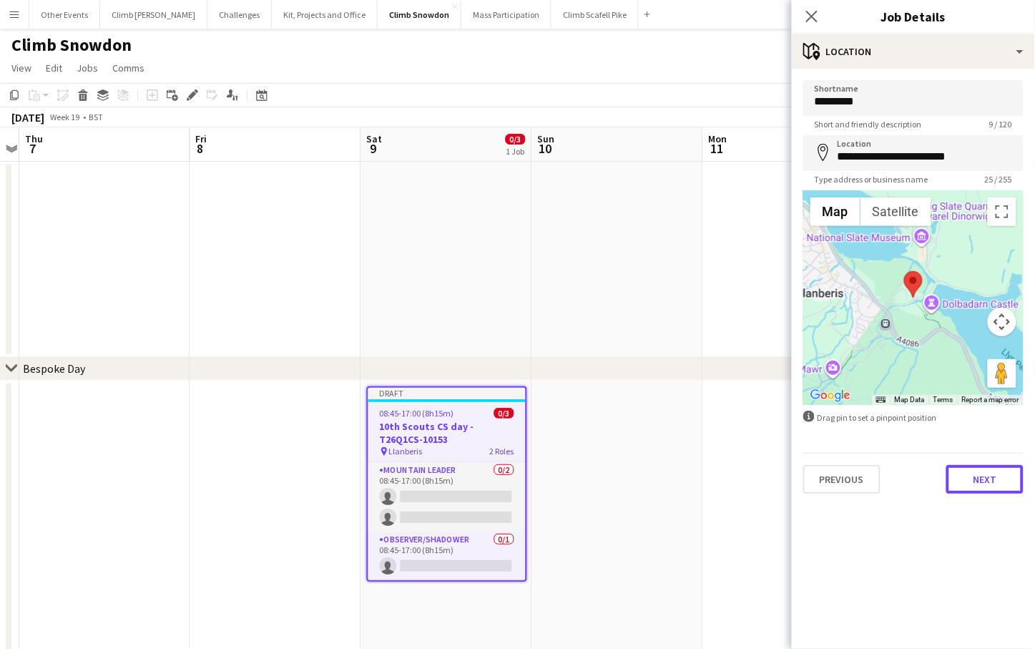
click at [983, 472] on button "Next" at bounding box center [984, 479] width 77 height 29
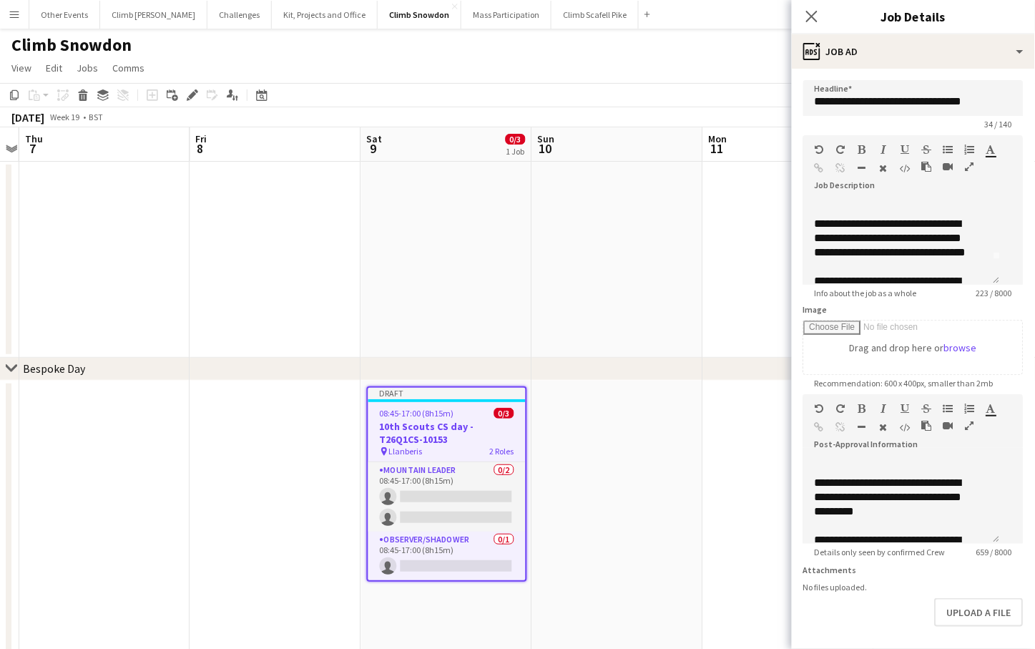
scroll to position [311, 0]
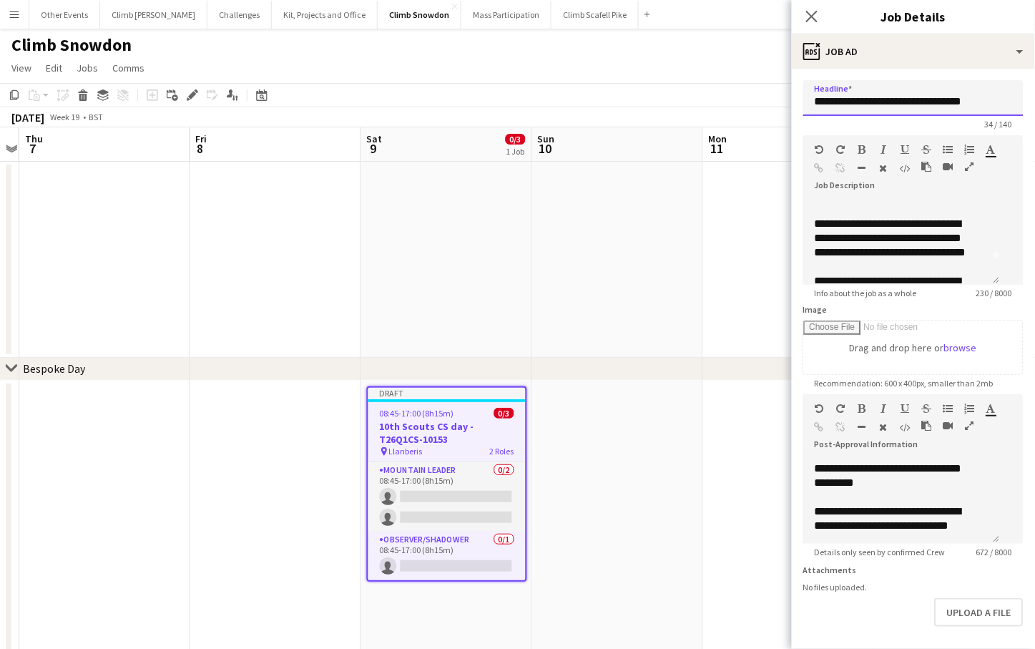
drag, startPoint x: 842, startPoint y: 104, endPoint x: 802, endPoint y: 102, distance: 39.4
click at [802, 102] on form "**********" at bounding box center [913, 388] width 243 height 616
type input "**********"
click at [744, 355] on app-date-cell at bounding box center [788, 260] width 171 height 196
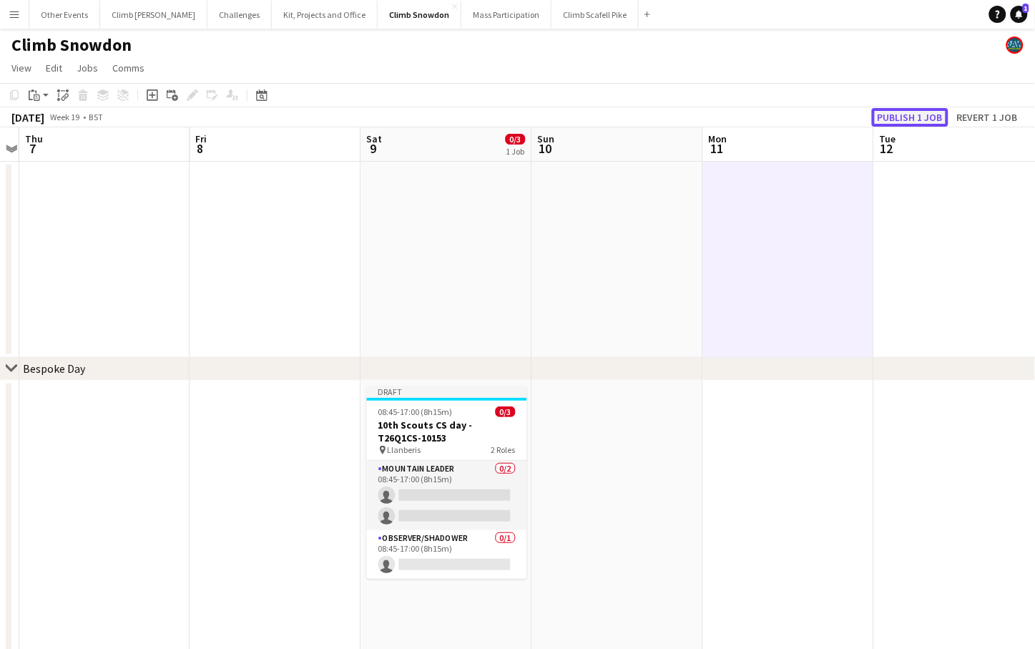
click at [923, 113] on button "Publish 1 job" at bounding box center [910, 117] width 77 height 19
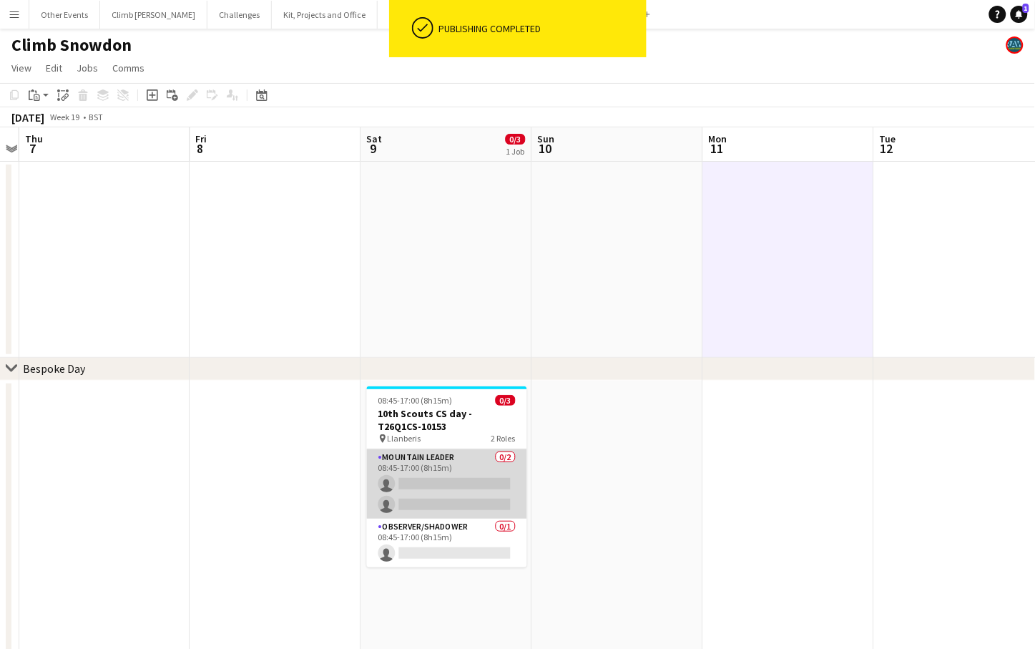
click at [444, 460] on app-card-role "Mountain Leader 0/2 08:45-17:00 (8h15m) single-neutral-actions single-neutral-a…" at bounding box center [447, 483] width 160 height 69
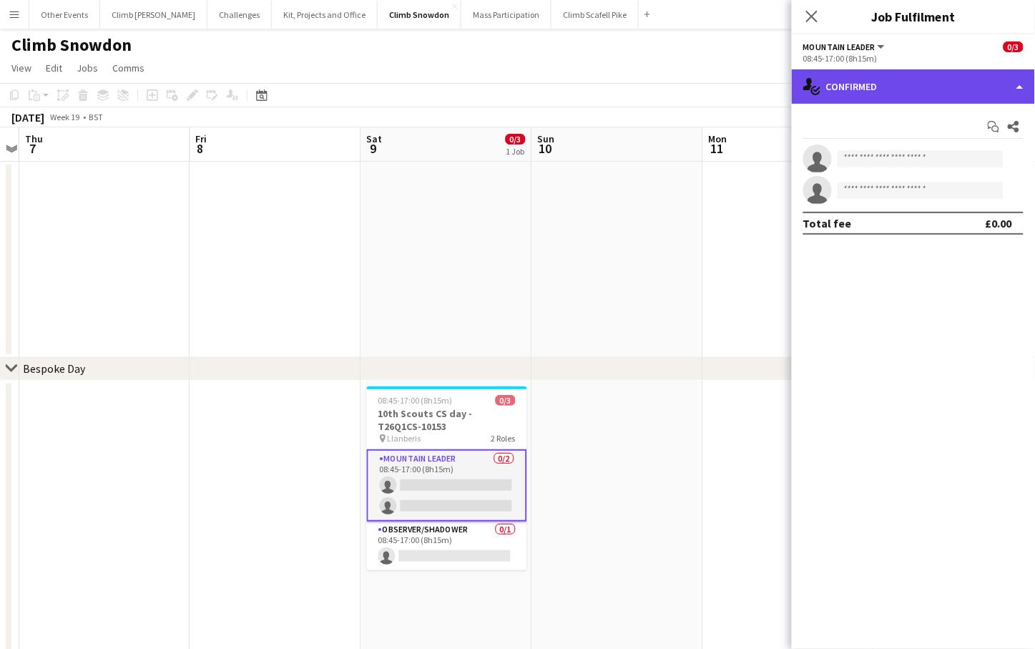
click at [936, 87] on div "single-neutral-actions-check-2 Confirmed" at bounding box center [913, 86] width 243 height 34
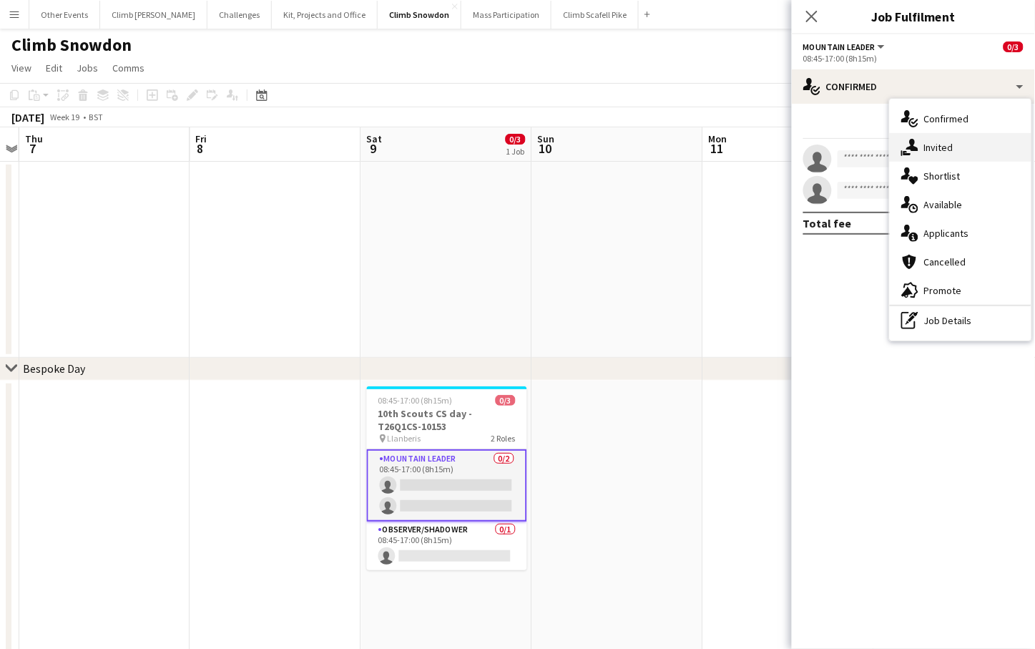
click at [955, 147] on div "single-neutral-actions-share-1 Invited" at bounding box center [961, 147] width 142 height 29
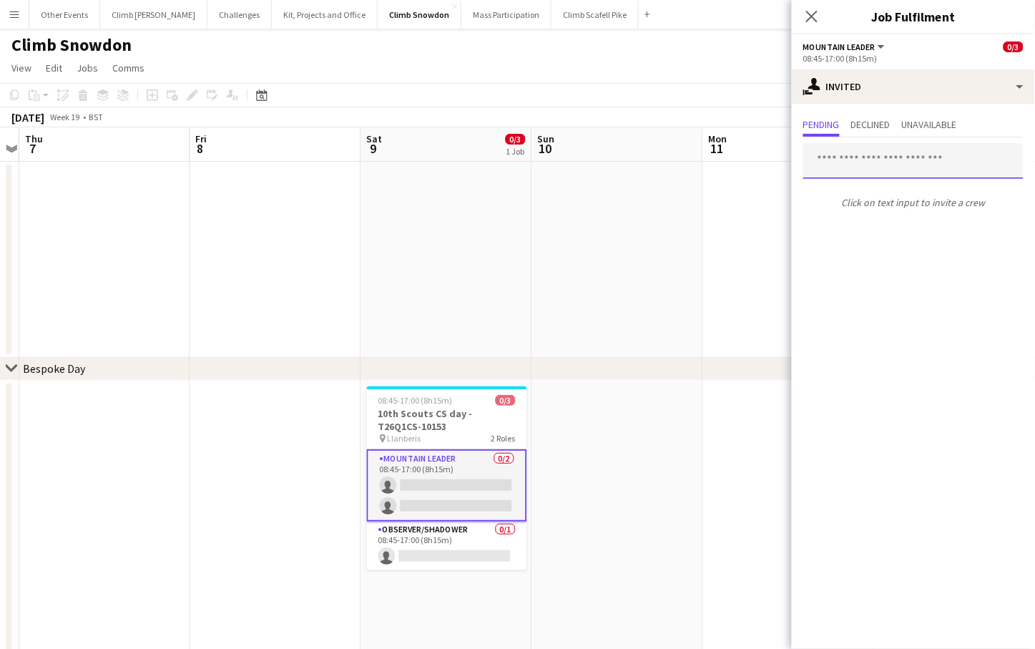
click at [883, 161] on input "text" at bounding box center [913, 161] width 220 height 36
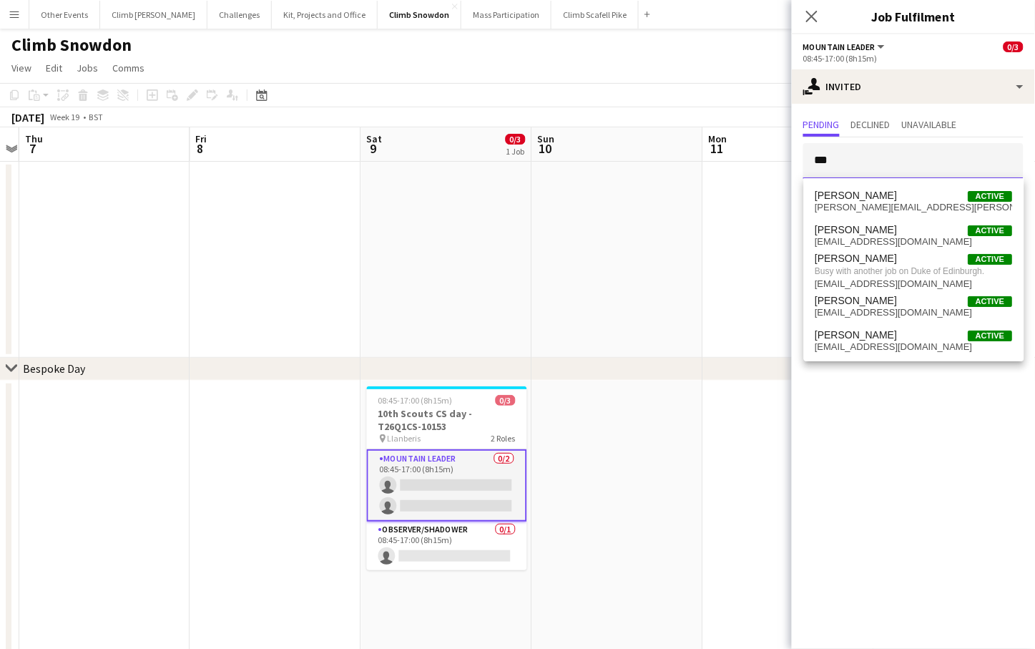
type input "***"
drag, startPoint x: 686, startPoint y: 392, endPoint x: 692, endPoint y: 375, distance: 17.7
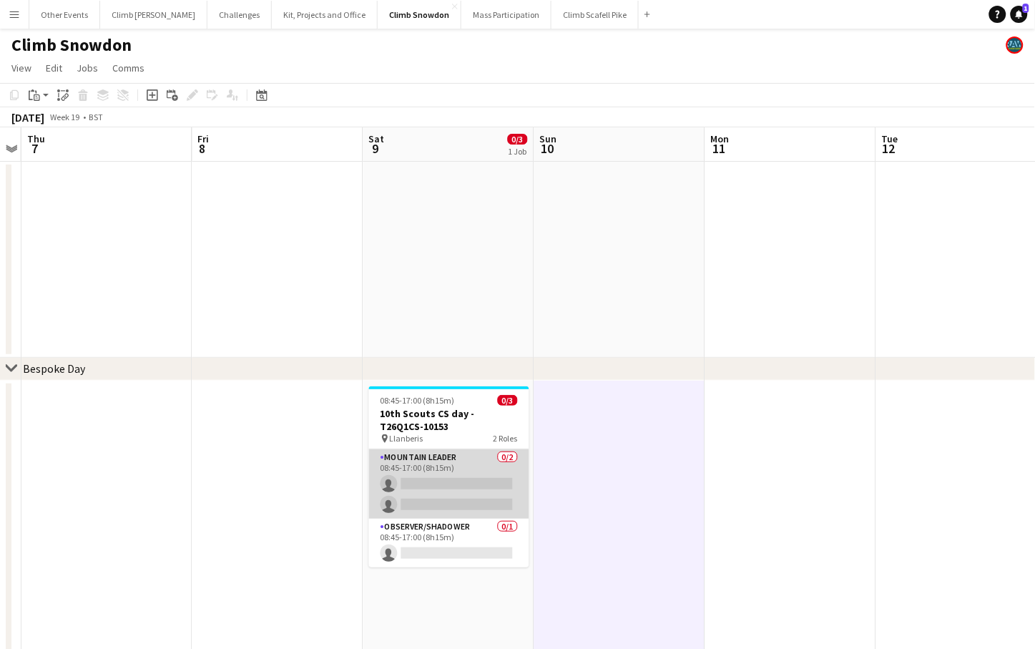
click at [498, 484] on app-card-role "Mountain Leader 0/2 08:45-17:00 (8h15m) single-neutral-actions single-neutral-a…" at bounding box center [449, 483] width 160 height 69
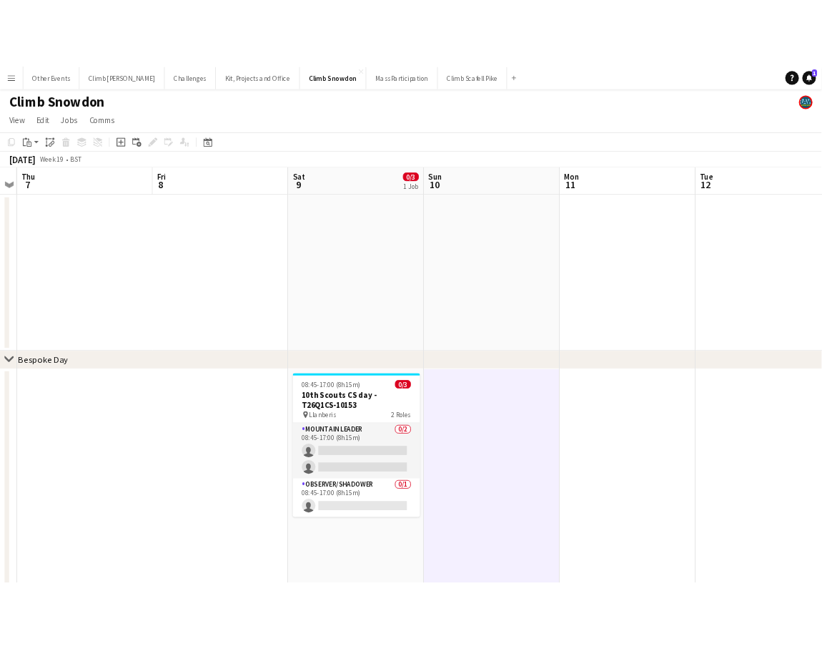
scroll to position [0, 492]
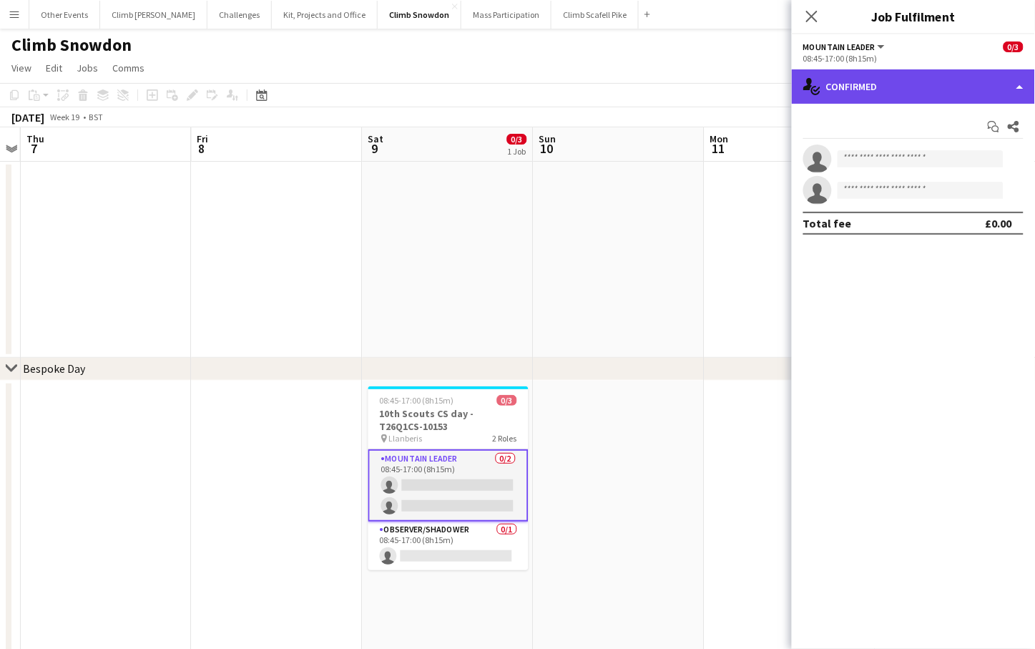
click at [930, 79] on div "single-neutral-actions-check-2 Confirmed" at bounding box center [913, 86] width 243 height 34
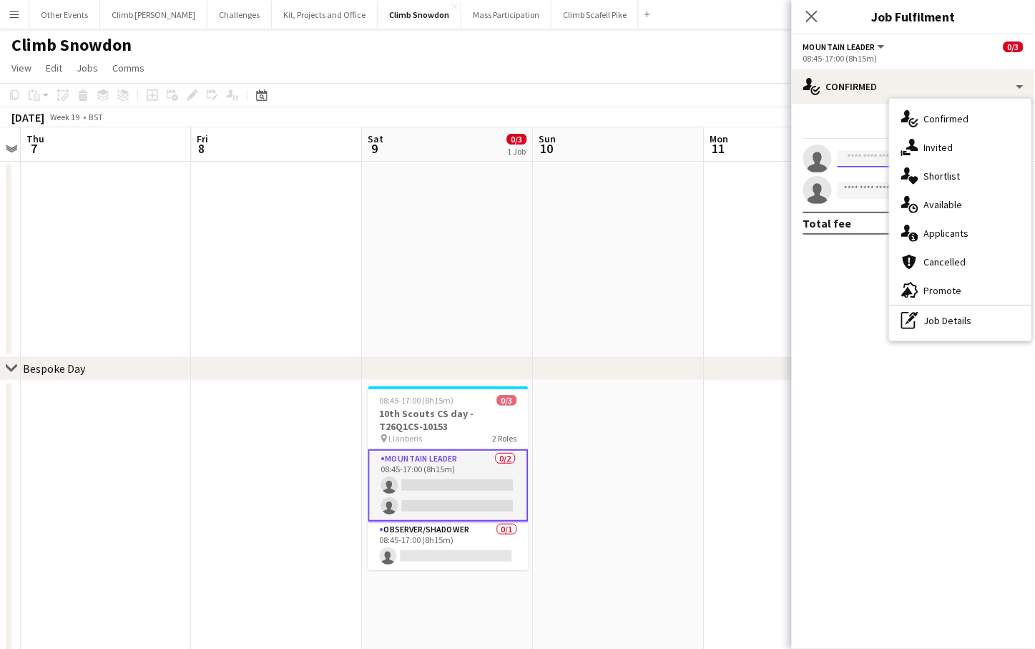
click at [862, 157] on input at bounding box center [920, 158] width 166 height 17
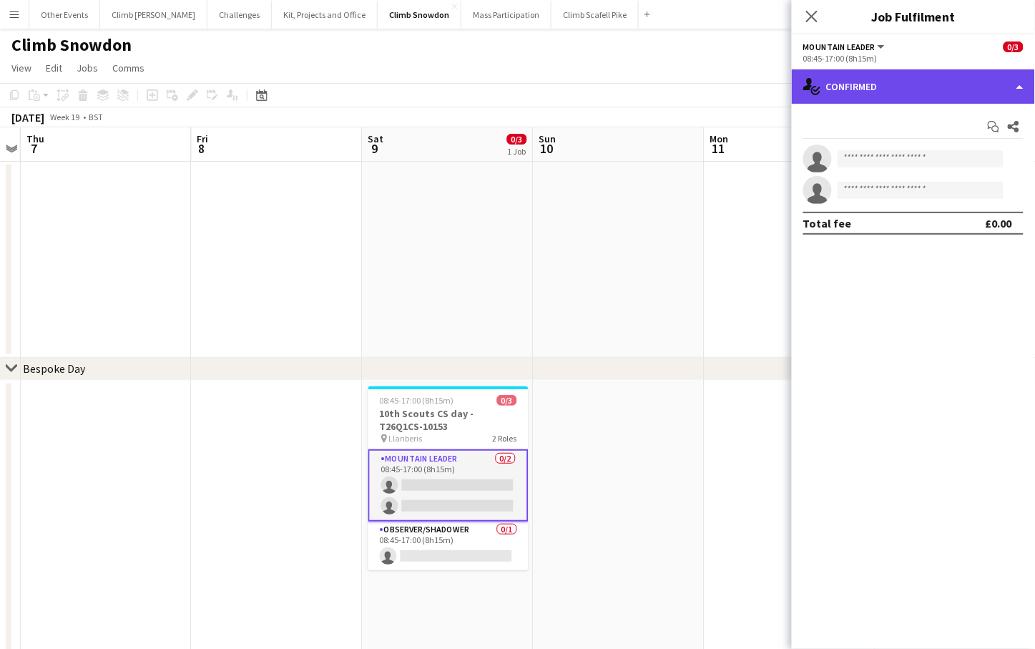
click at [920, 86] on div "single-neutral-actions-check-2 Confirmed" at bounding box center [913, 86] width 243 height 34
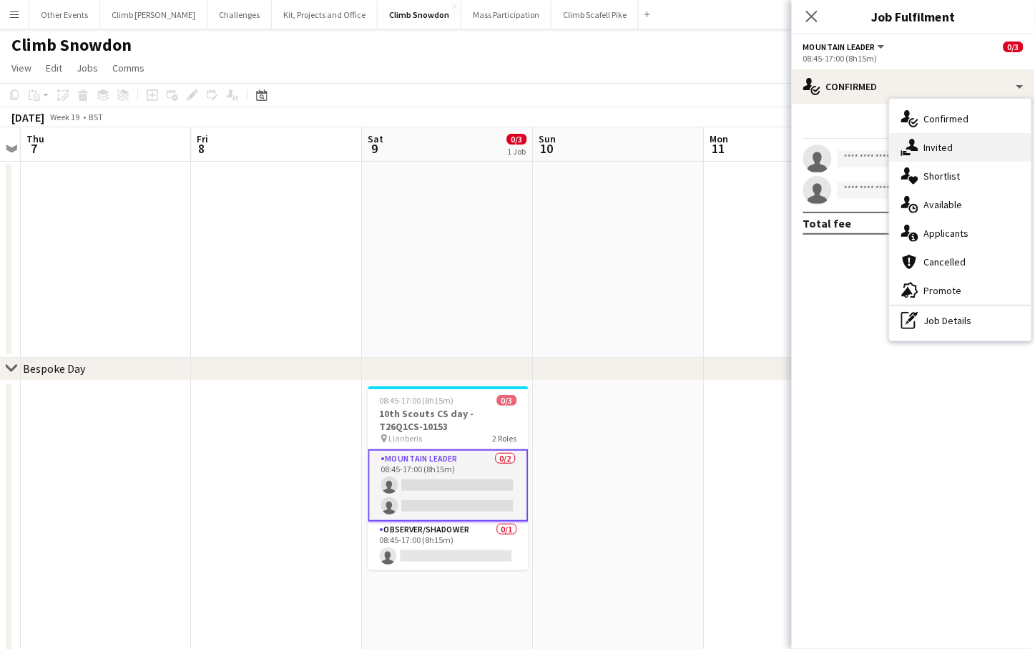
click at [953, 143] on div "single-neutral-actions-share-1 Invited" at bounding box center [961, 147] width 142 height 29
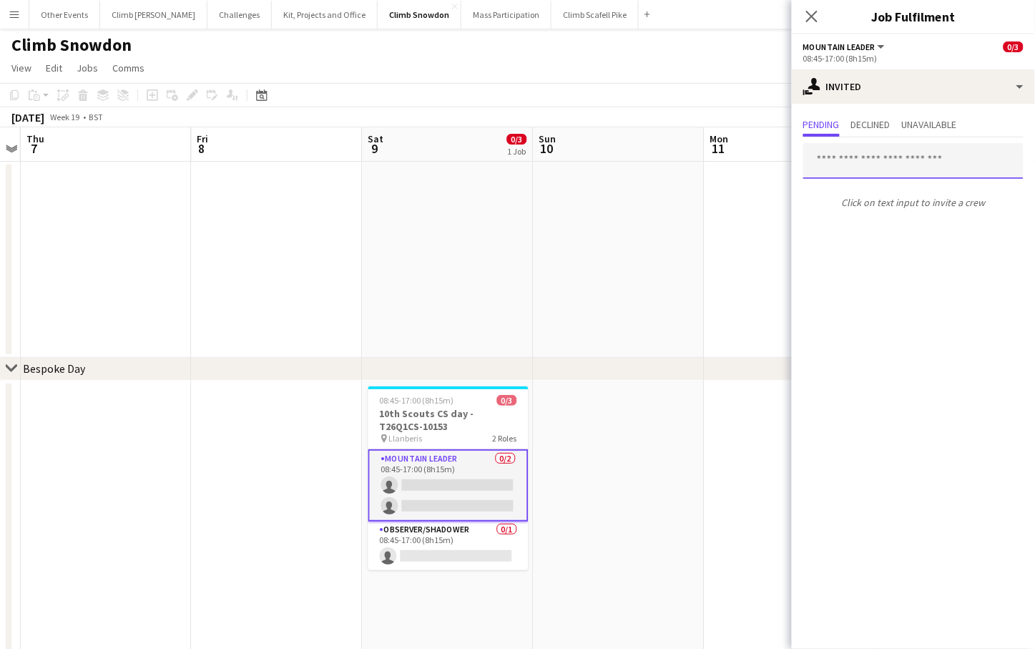
click at [915, 159] on input "text" at bounding box center [913, 161] width 220 height 36
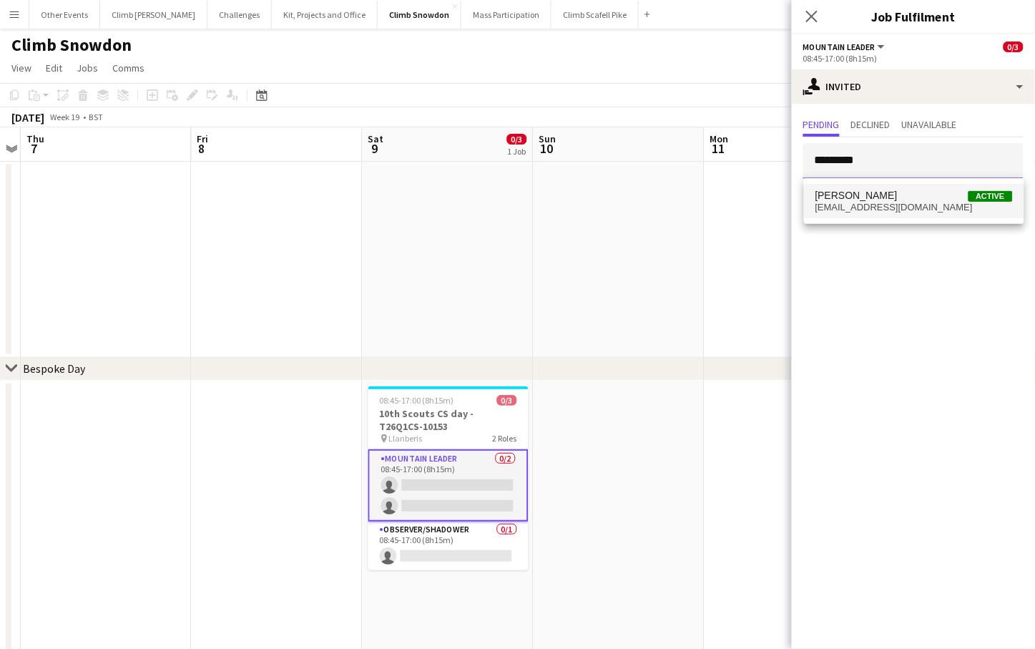
type input "*********"
click at [886, 211] on span "[EMAIL_ADDRESS][DOMAIN_NAME]" at bounding box center [913, 207] width 197 height 11
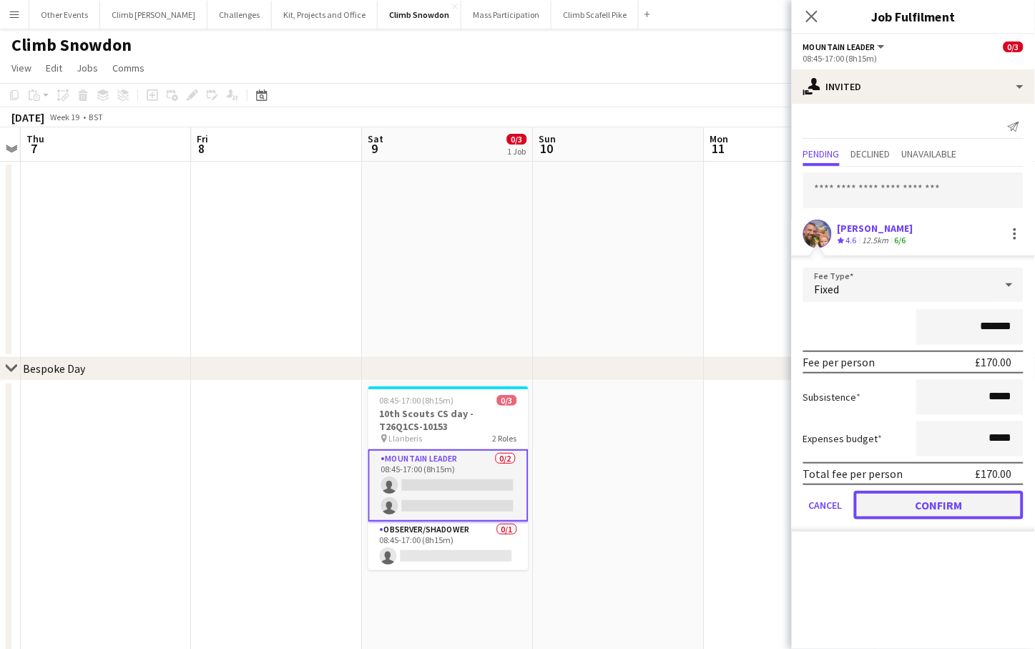
click at [940, 501] on button "Confirm" at bounding box center [938, 505] width 169 height 29
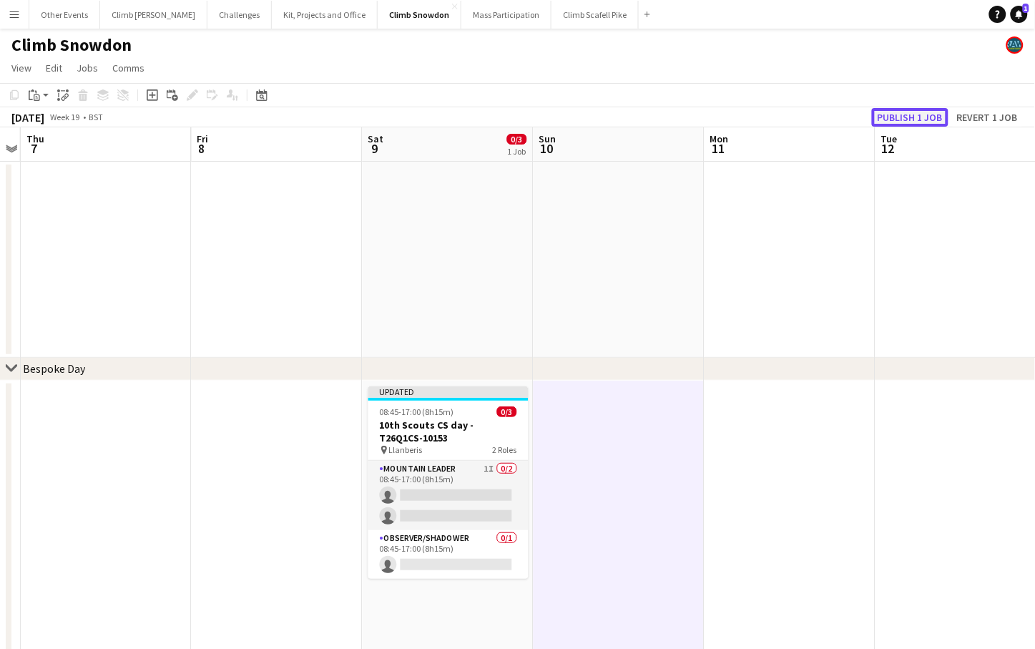
click at [895, 118] on button "Publish 1 job" at bounding box center [910, 117] width 77 height 19
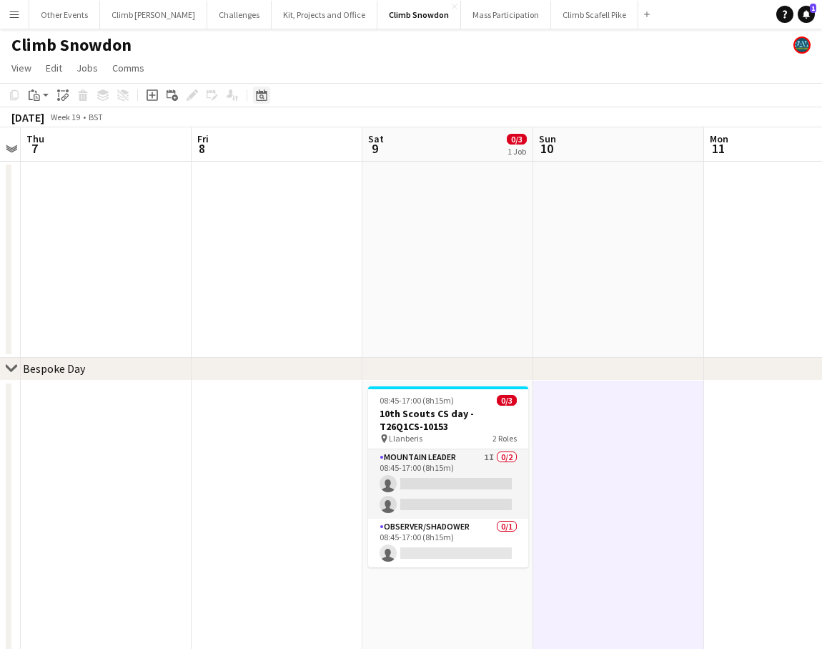
click at [268, 95] on div "Date picker" at bounding box center [261, 95] width 17 height 17
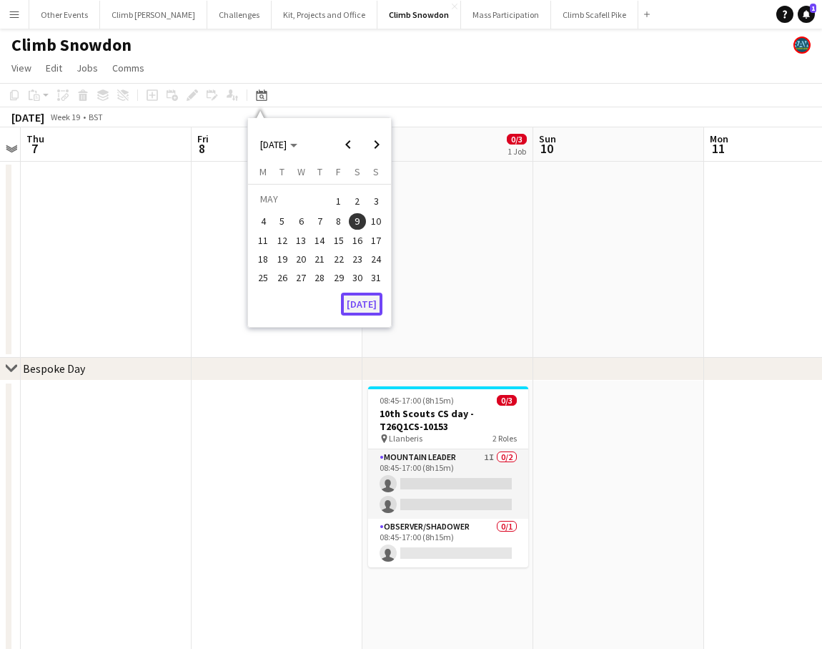
click at [368, 297] on button "[DATE]" at bounding box center [361, 303] width 41 height 23
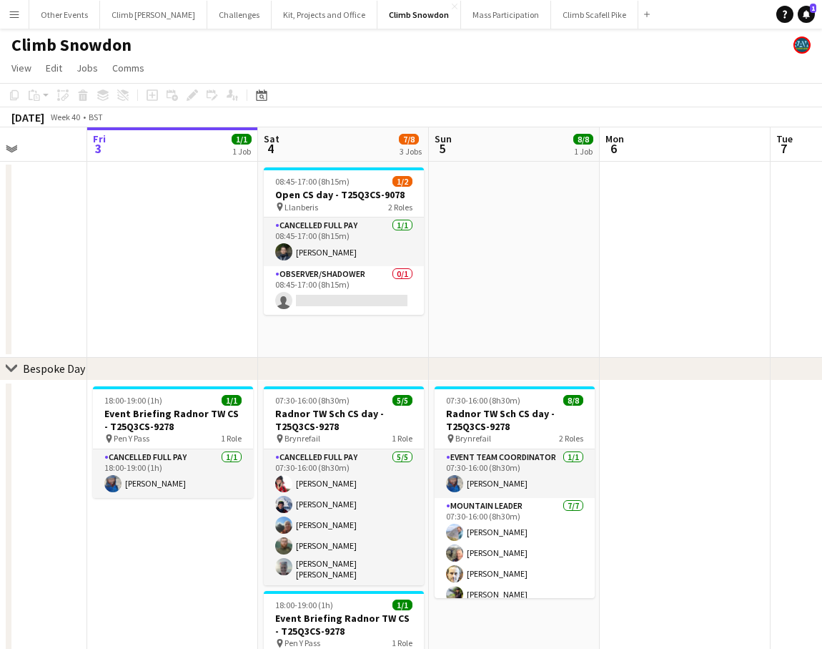
scroll to position [0, 491]
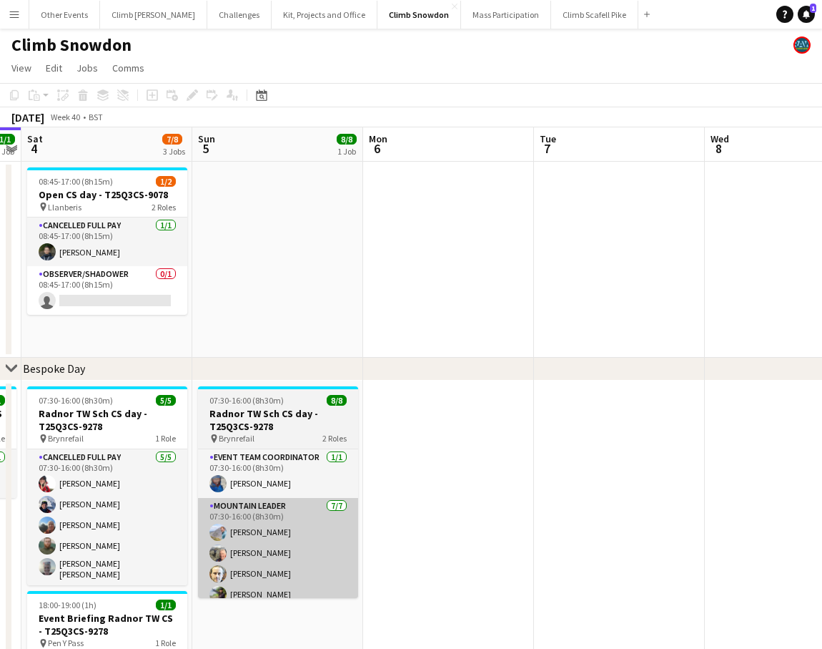
drag, startPoint x: 763, startPoint y: 527, endPoint x: 281, endPoint y: 534, distance: 482.0
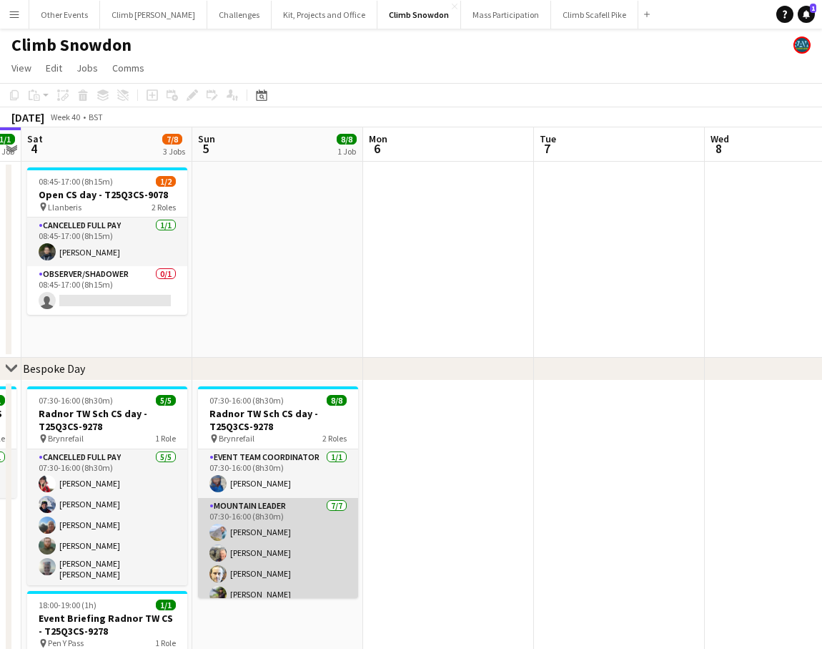
click at [280, 534] on app-card-role "Mountain Leader [DATE] 07:30-16:00 (8h30m) [PERSON_NAME] [PERSON_NAME] [PERSON_…" at bounding box center [278, 584] width 160 height 173
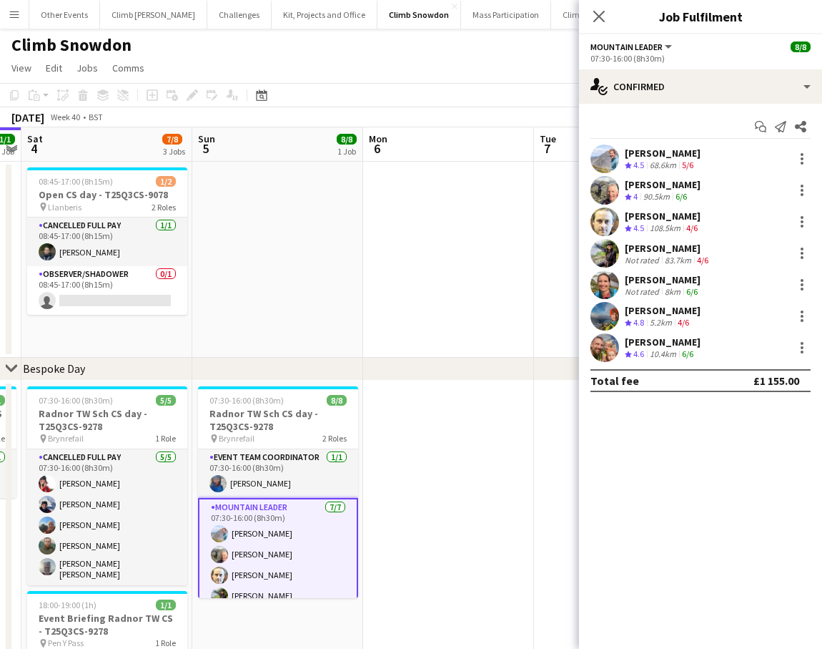
click at [722, 67] on app-options-switcher "Mountain Leader All roles Mountain Leader [DATE] 07:30-16:00 (8h30m)" at bounding box center [700, 51] width 243 height 35
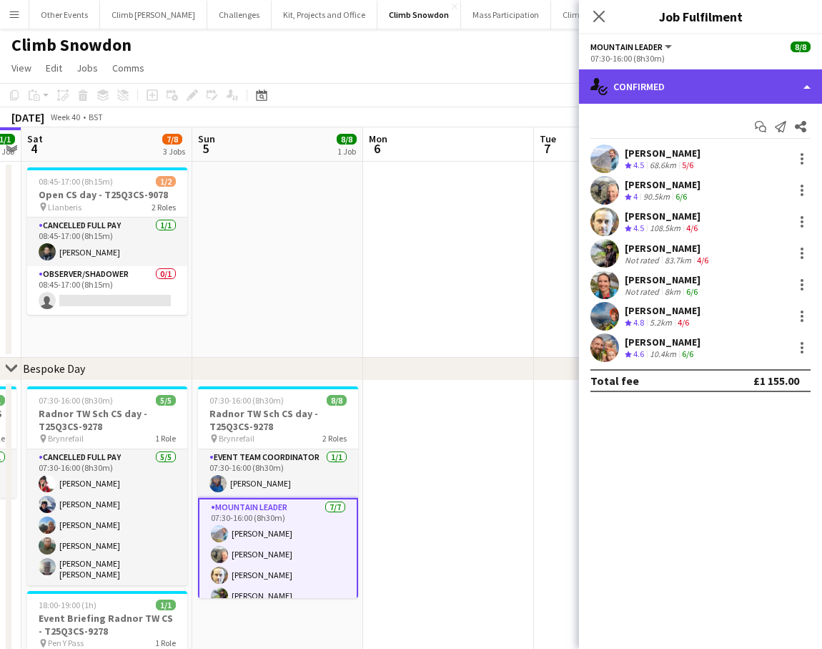
click at [725, 73] on div "single-neutral-actions-check-2 Confirmed" at bounding box center [700, 86] width 243 height 34
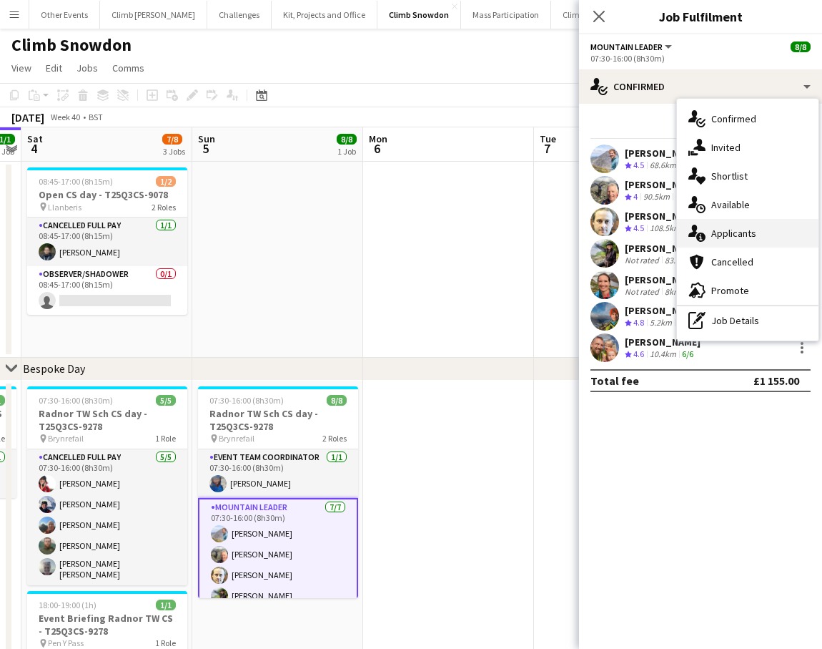
click at [749, 230] on span "Applicants" at bounding box center [734, 233] width 45 height 13
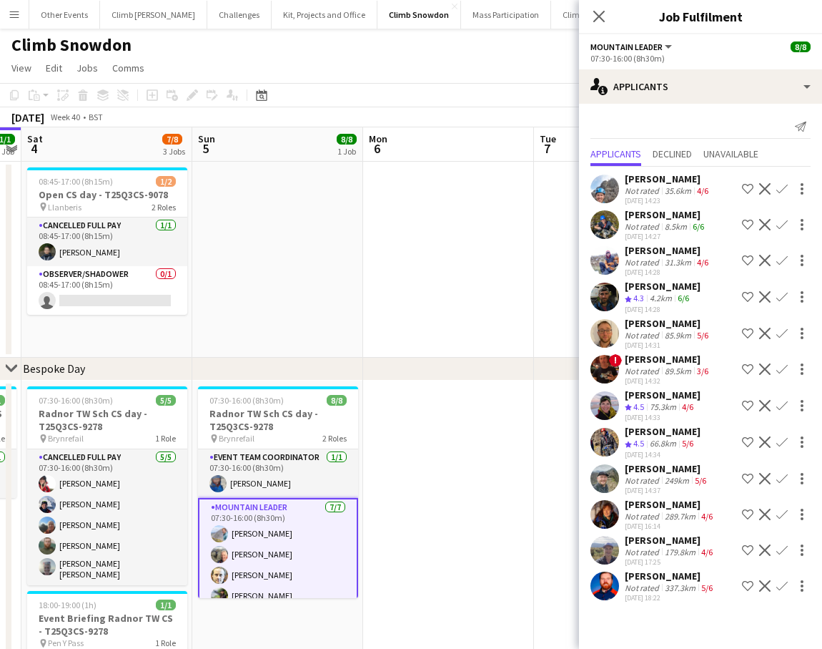
click at [611, 476] on app-user-avatar at bounding box center [605, 478] width 29 height 29
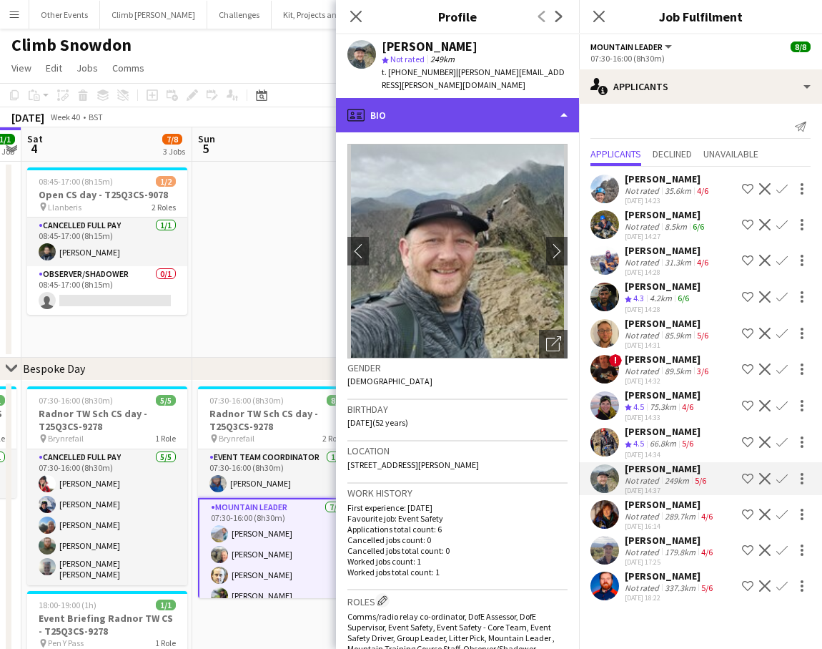
click at [522, 109] on div "profile Bio" at bounding box center [457, 115] width 243 height 34
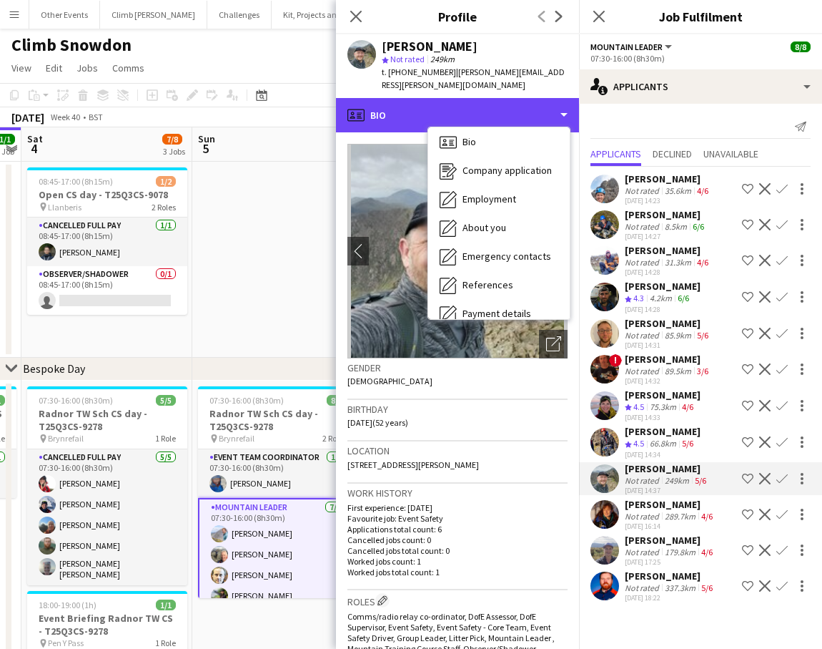
scroll to position [162, 0]
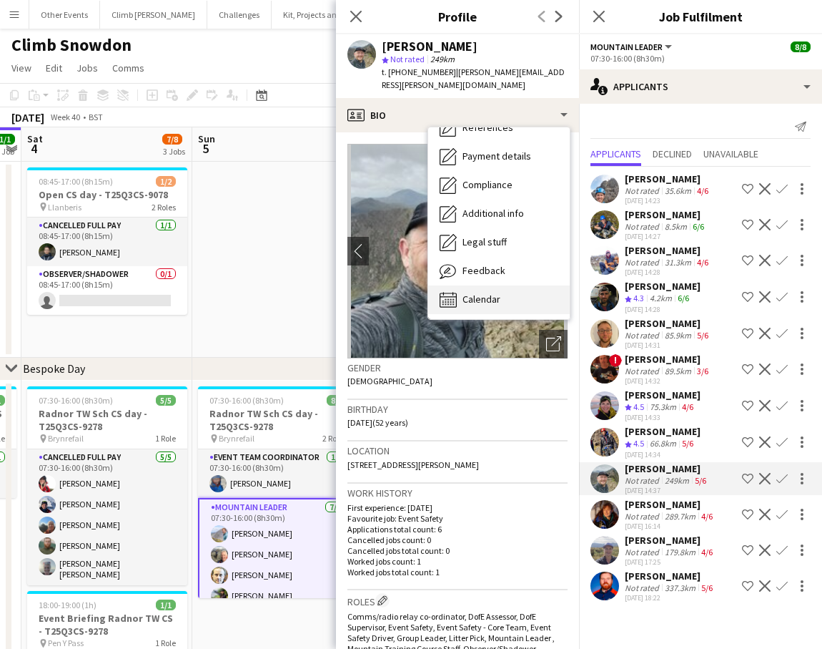
click at [517, 292] on div "Calendar Calendar" at bounding box center [499, 299] width 142 height 29
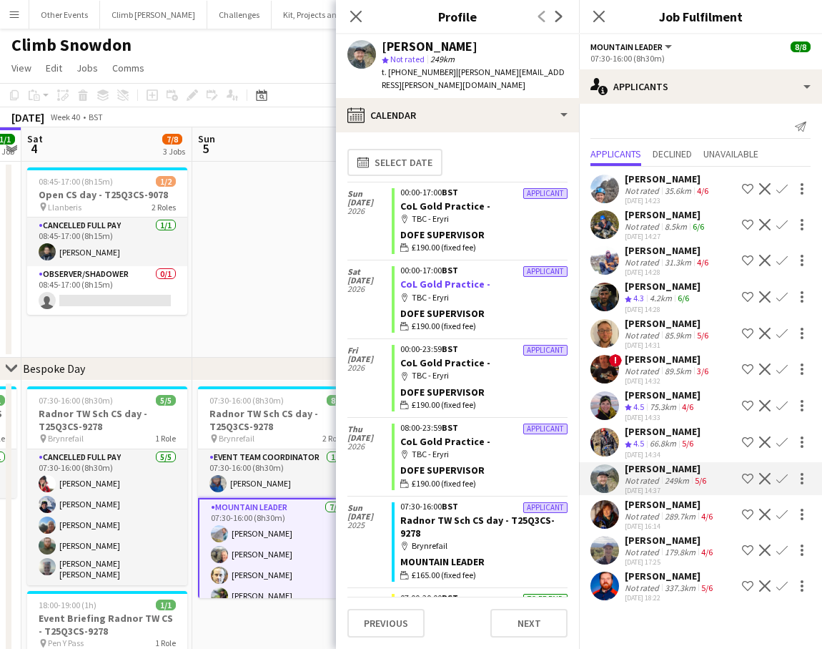
scroll to position [0, 0]
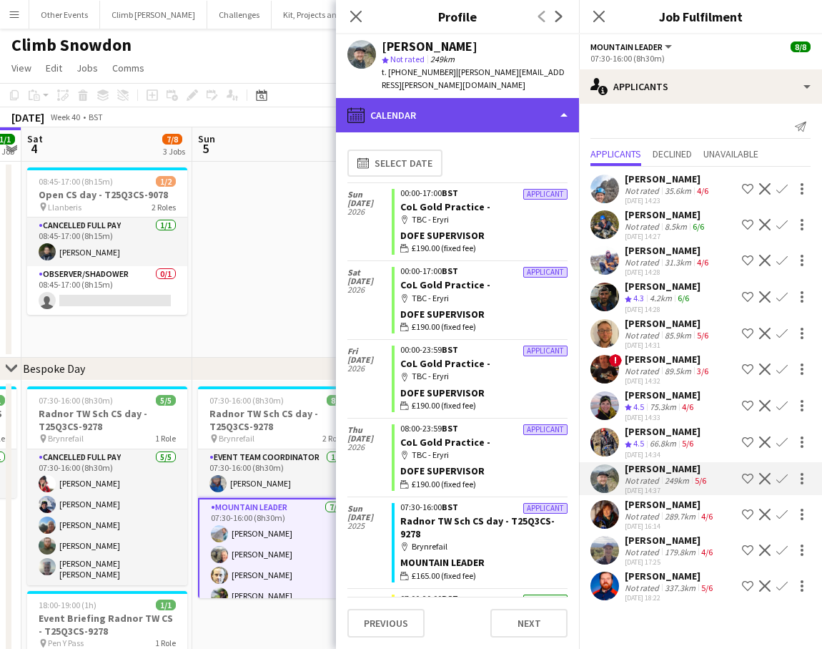
click at [486, 109] on div "calendar-full Calendar" at bounding box center [457, 115] width 243 height 34
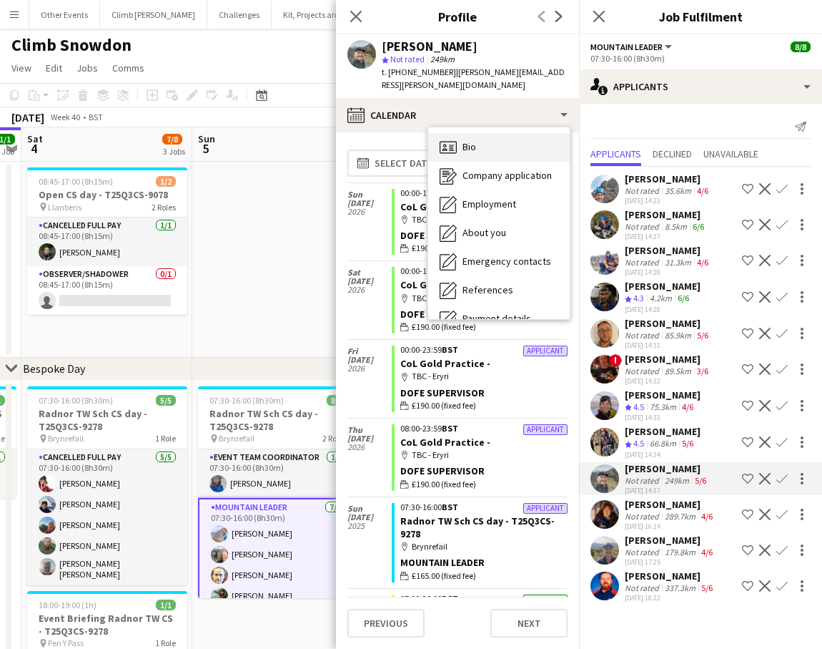
click at [518, 142] on div "Bio Bio" at bounding box center [499, 147] width 142 height 29
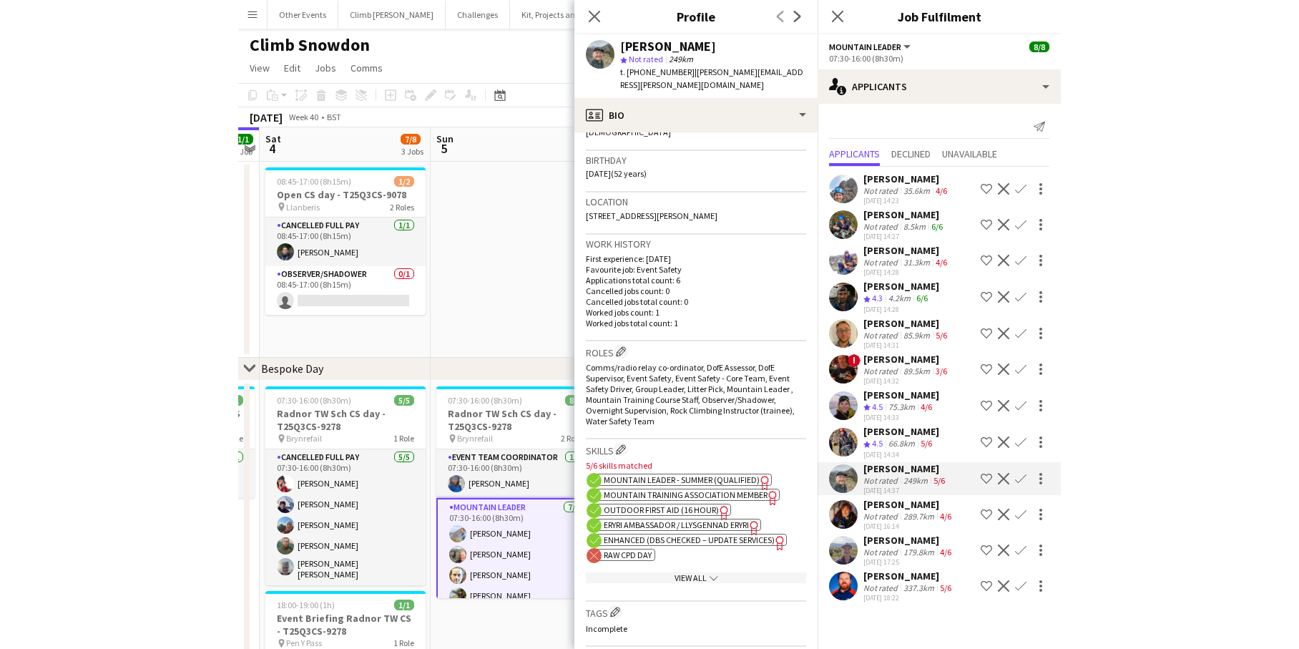
scroll to position [567, 0]
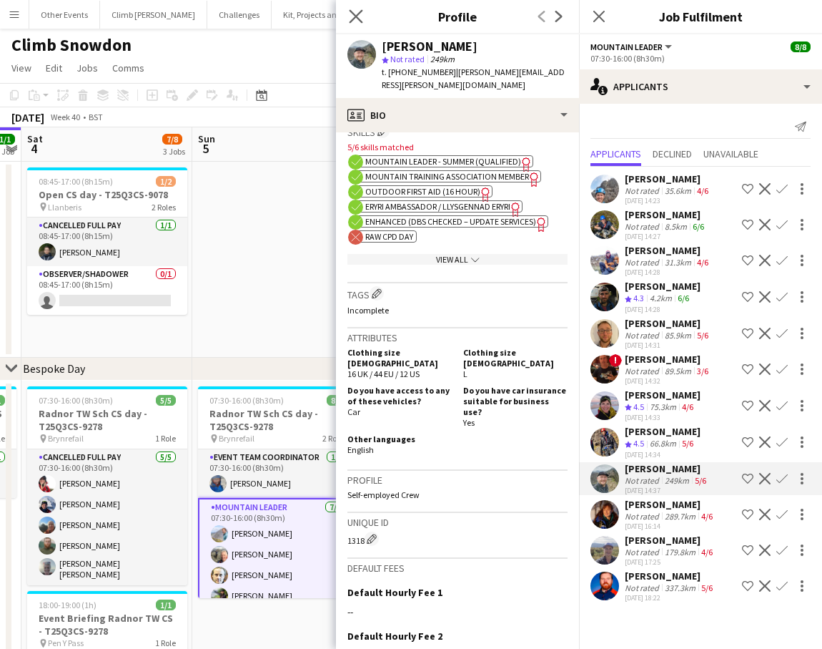
click at [353, 19] on icon at bounding box center [356, 16] width 14 height 14
